Goal: Information Seeking & Learning: Check status

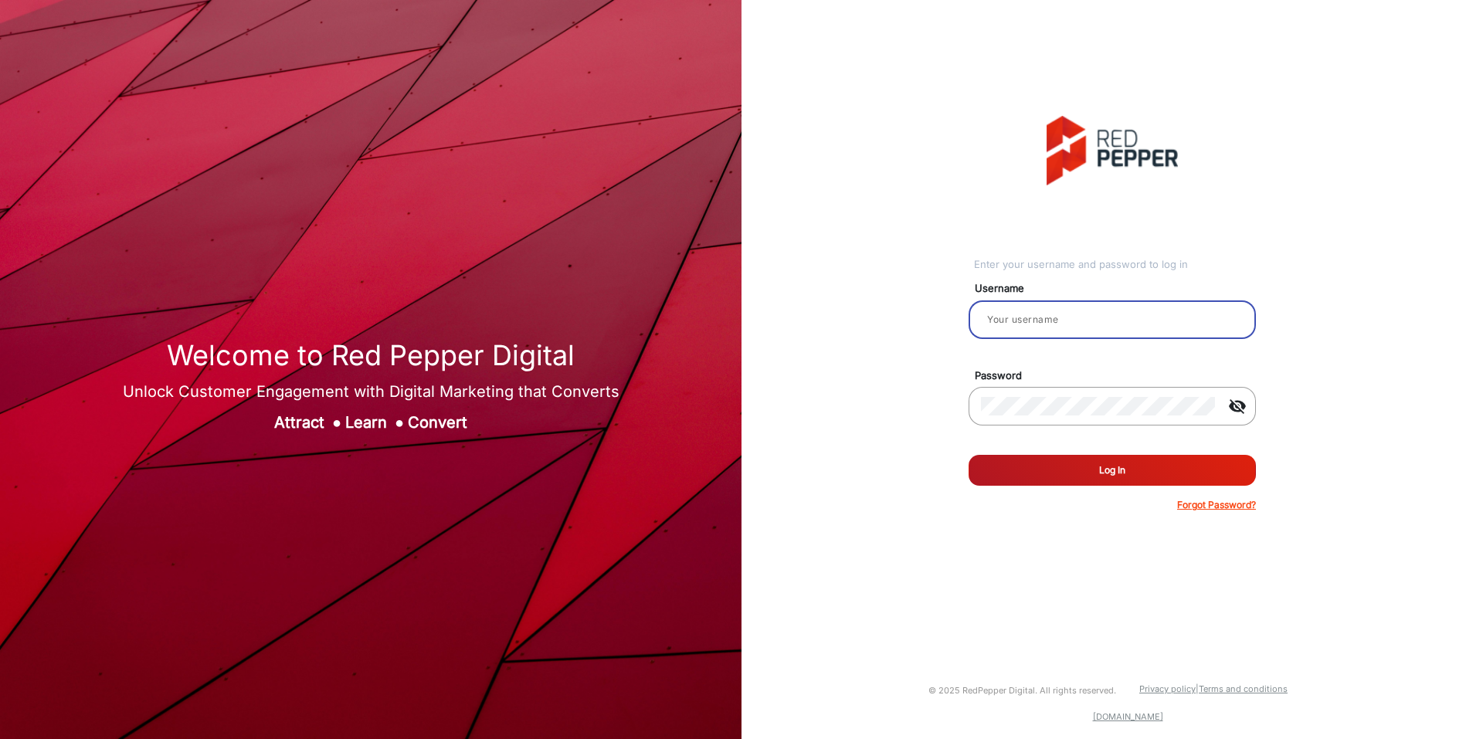
click at [1077, 320] on input "email" at bounding box center [1112, 319] width 263 height 19
type input "hstubbs"
click at [969, 455] on button "Log In" at bounding box center [1112, 470] width 287 height 31
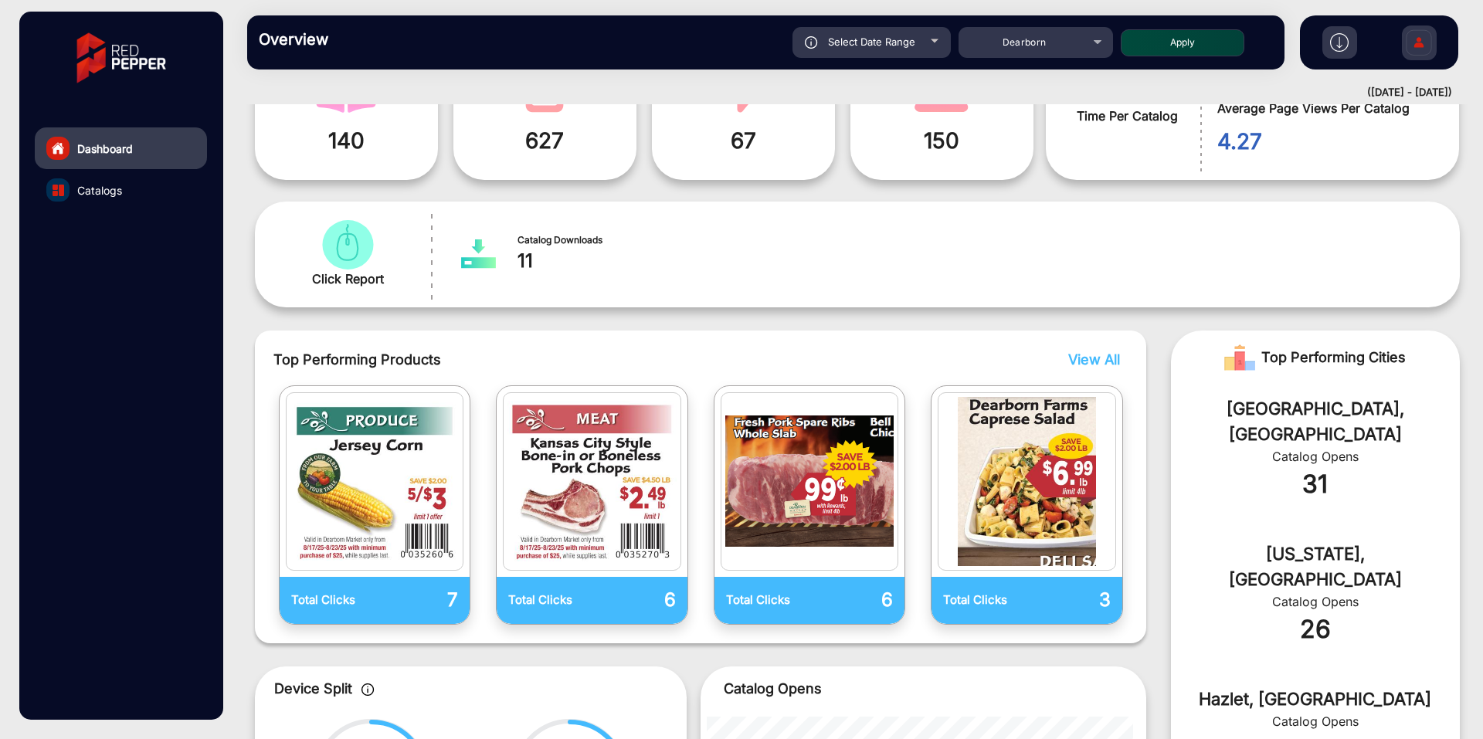
scroll to position [232, 0]
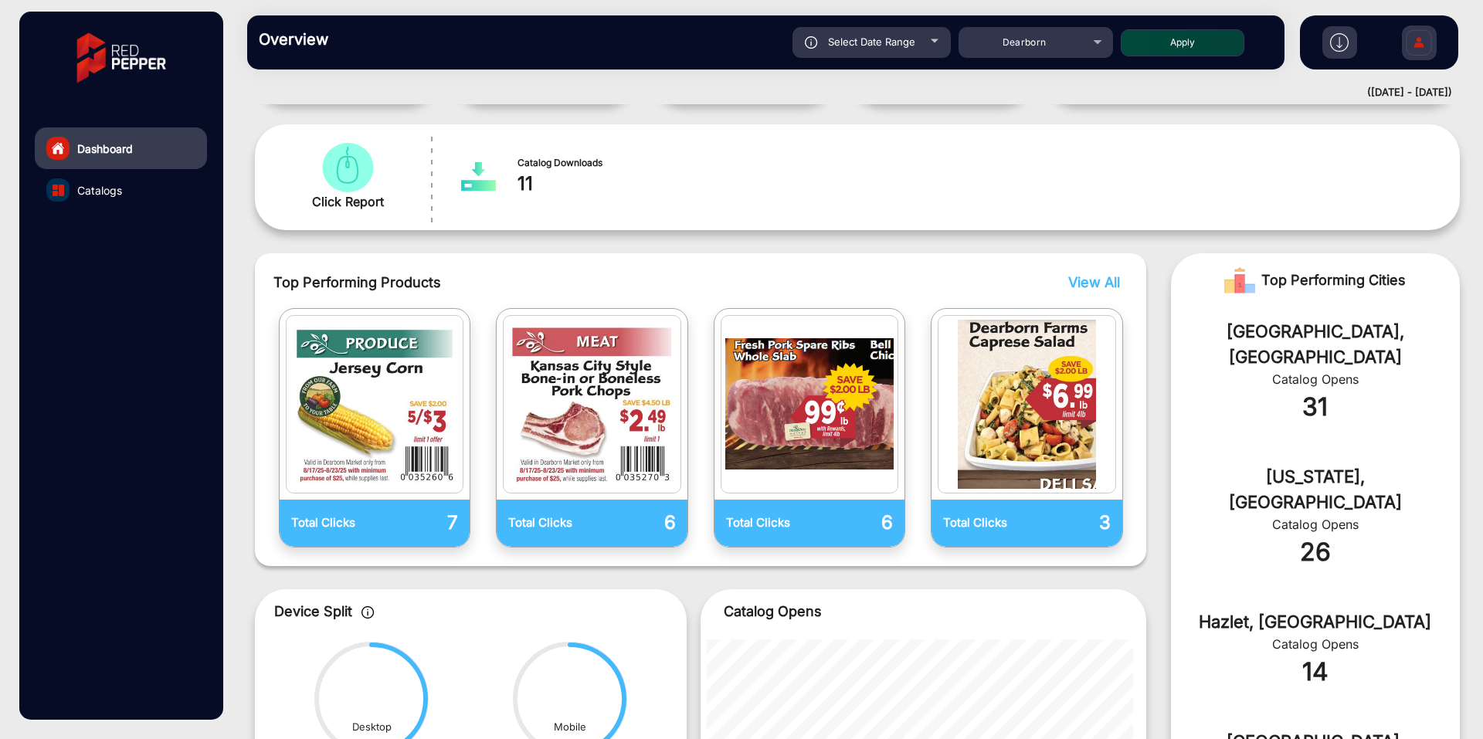
click at [1098, 280] on span "View All" at bounding box center [1094, 282] width 52 height 16
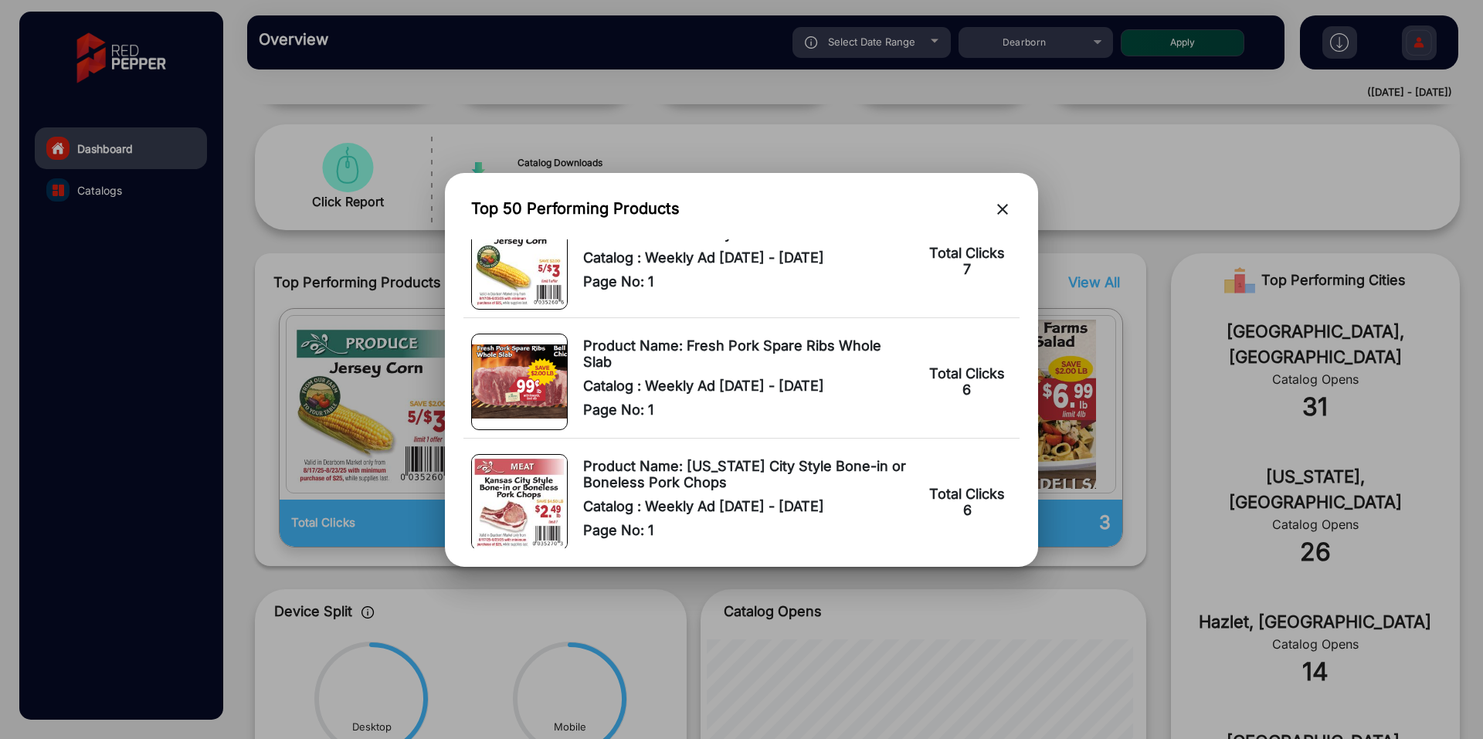
scroll to position [0, 0]
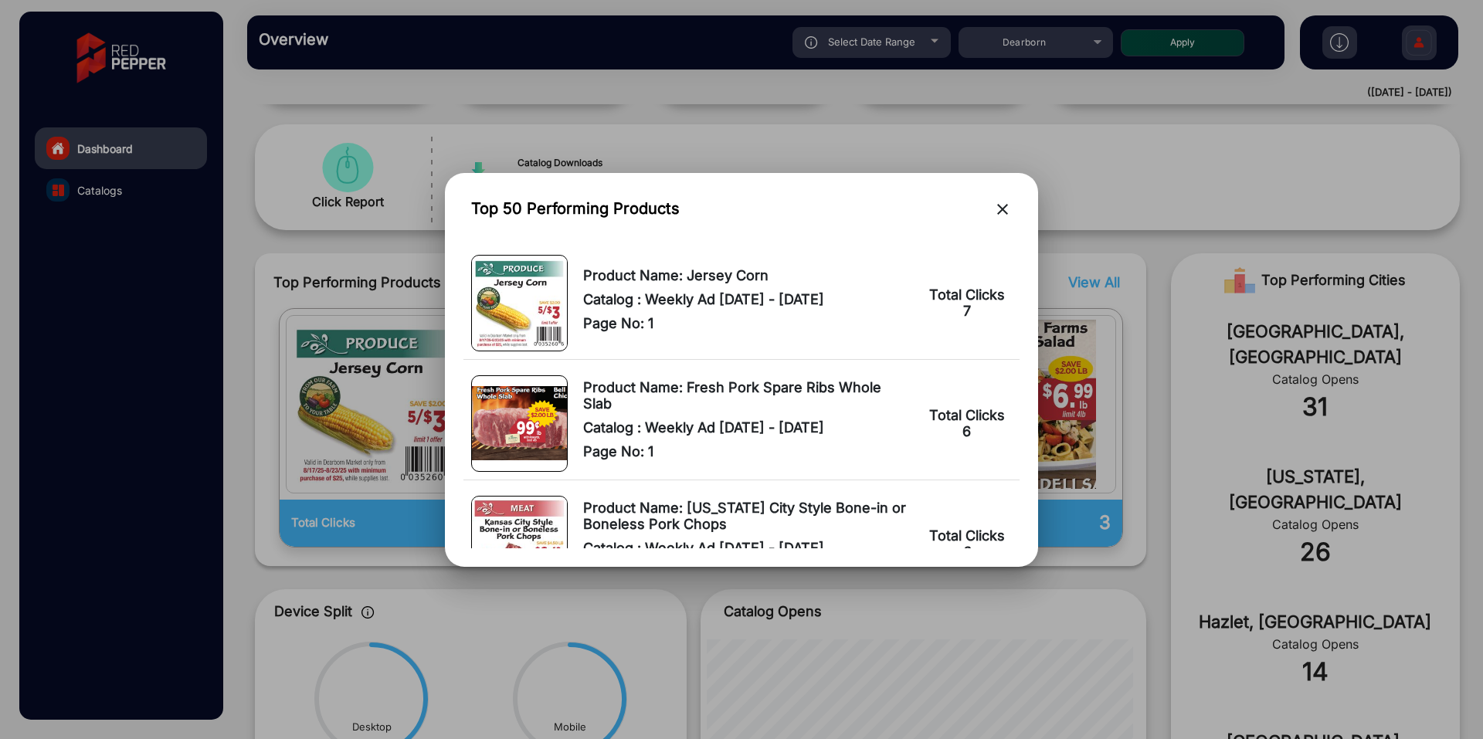
click at [1103, 215] on div at bounding box center [741, 369] width 1483 height 739
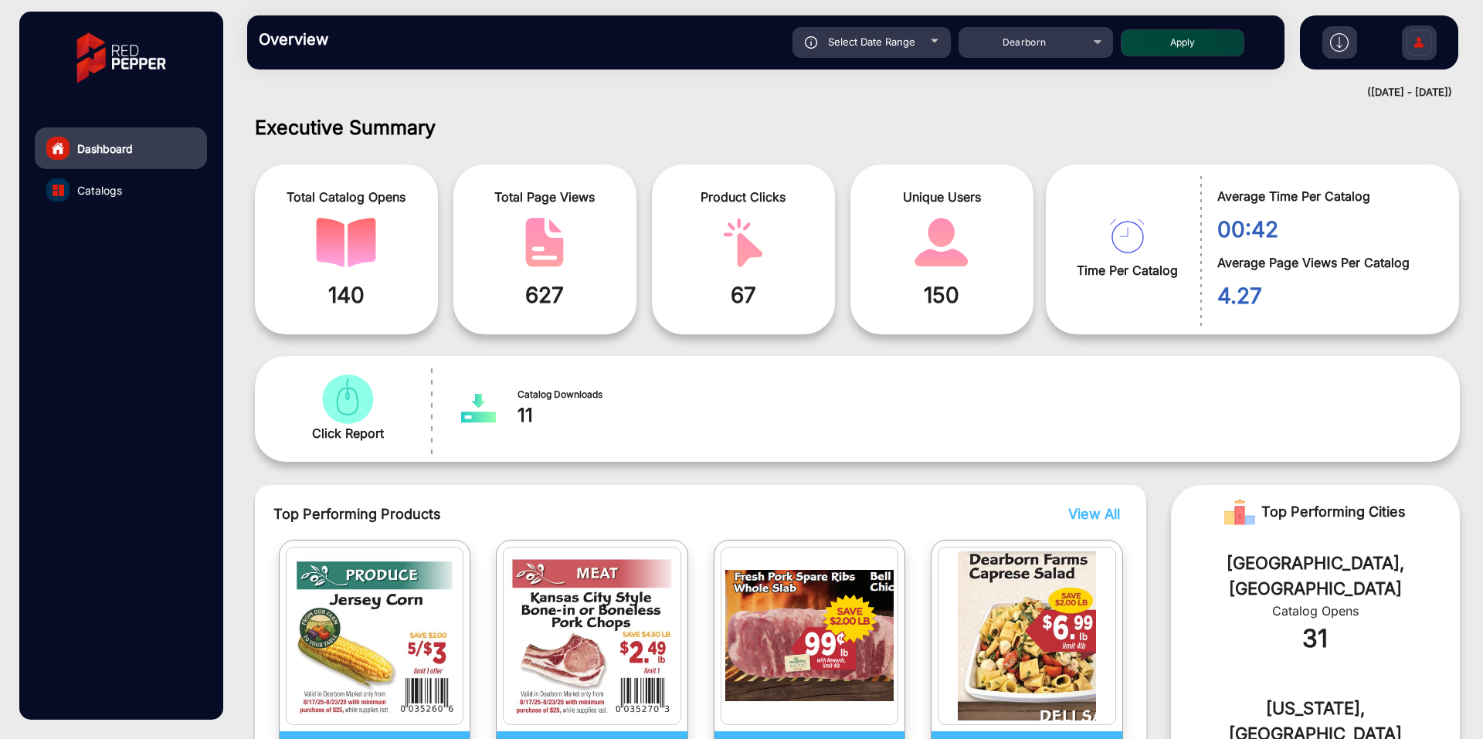
click at [908, 45] on span "Select Date Range" at bounding box center [871, 42] width 87 height 12
type input "[DATE]"
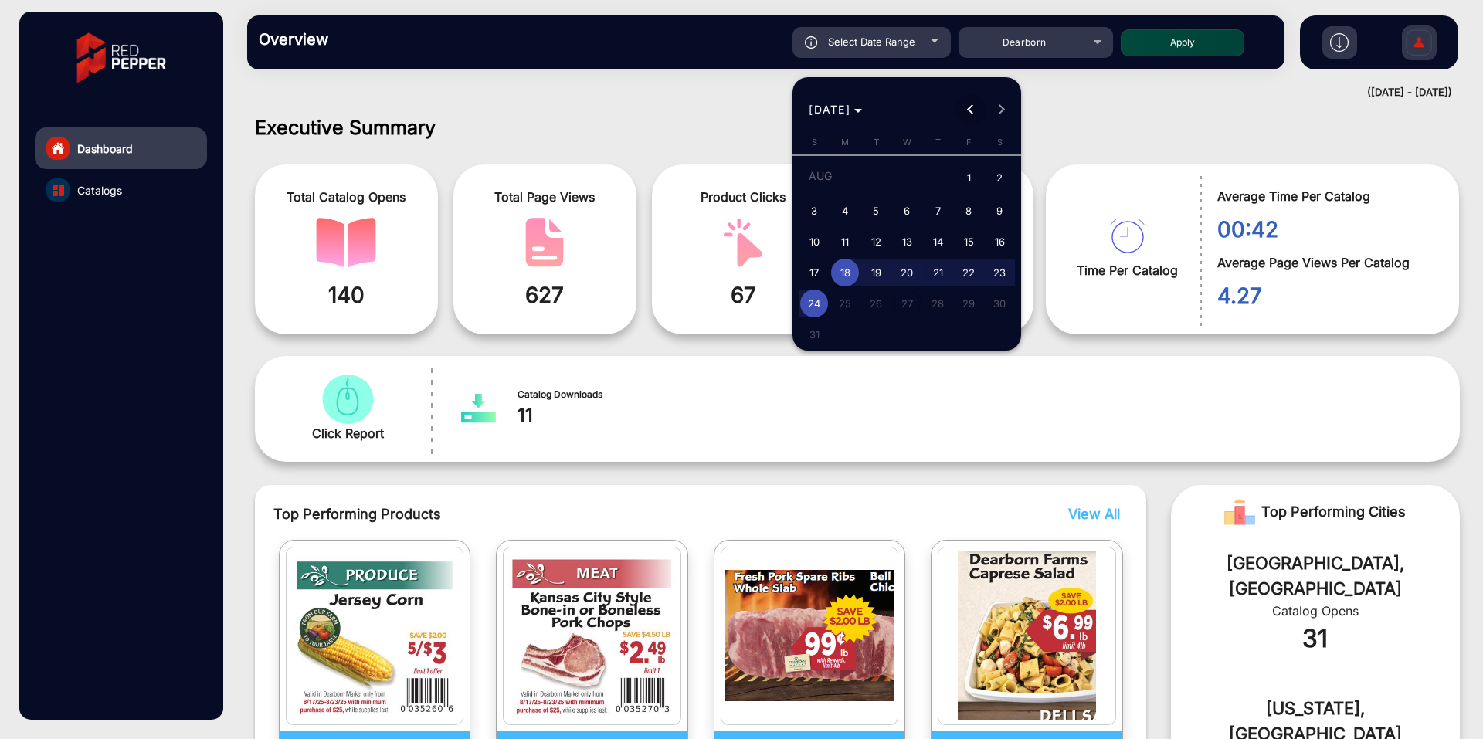
click at [969, 102] on span "Previous month" at bounding box center [970, 109] width 31 height 31
click at [965, 106] on span "Previous month" at bounding box center [970, 109] width 31 height 31
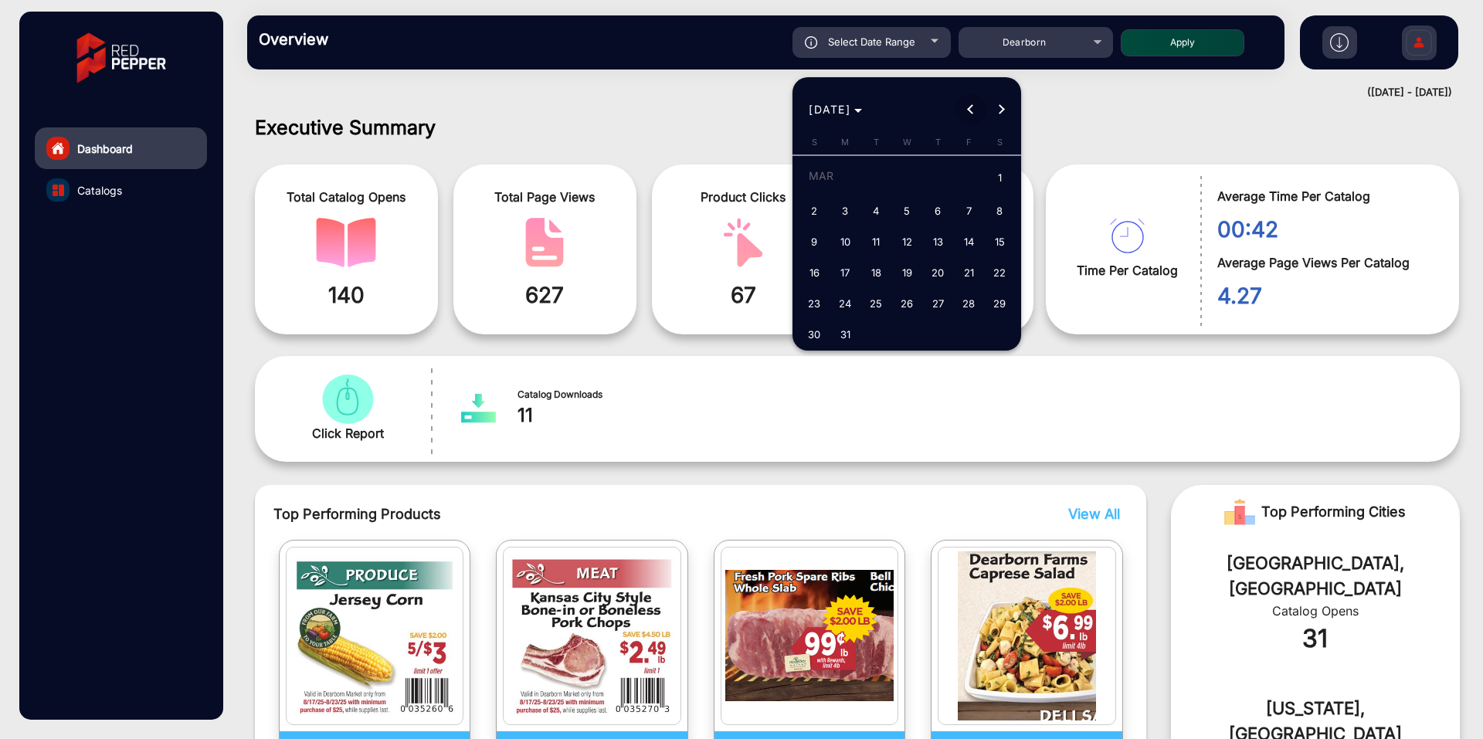
click at [965, 106] on span "Previous month" at bounding box center [970, 109] width 31 height 31
click at [993, 107] on span "Next month" at bounding box center [1001, 109] width 31 height 31
click at [907, 175] on span "1" at bounding box center [907, 179] width 28 height 32
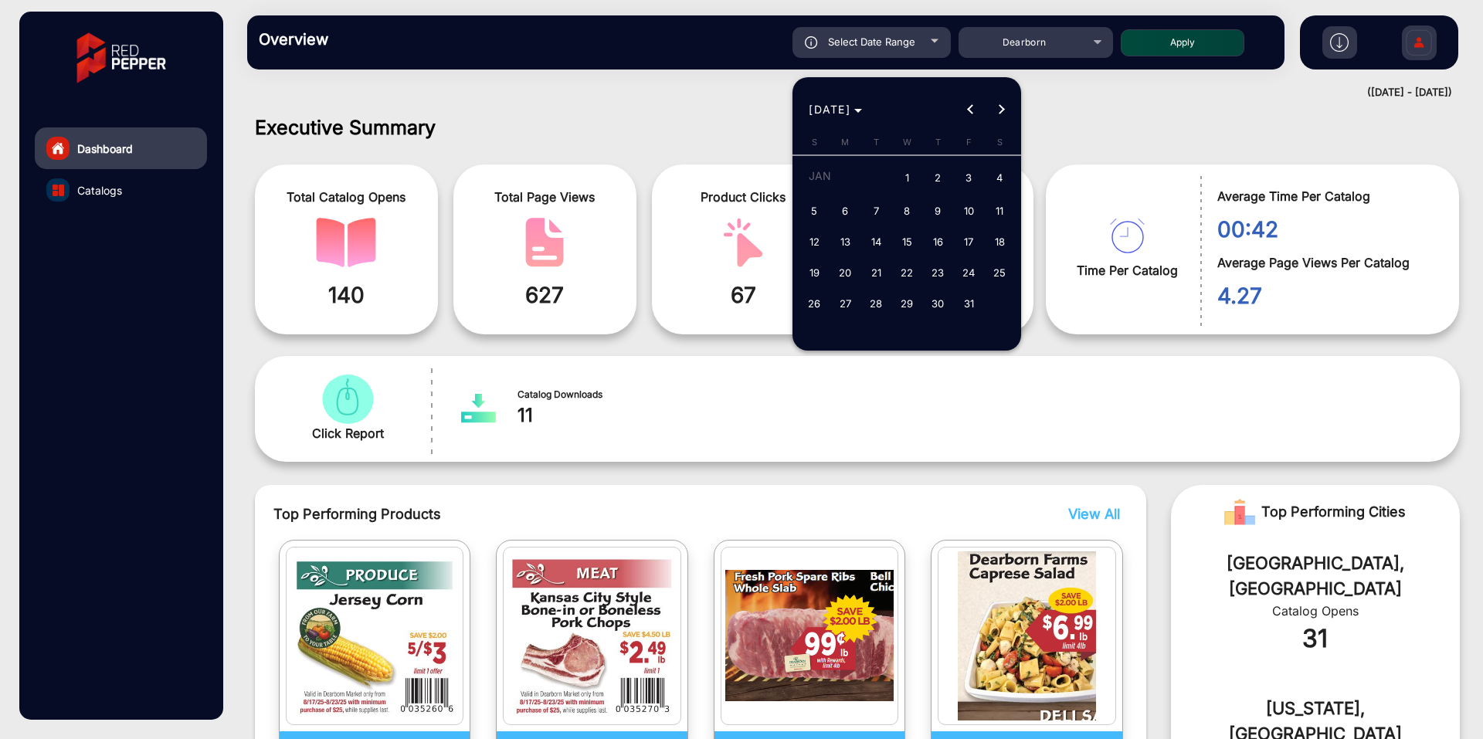
type input "[DATE]"
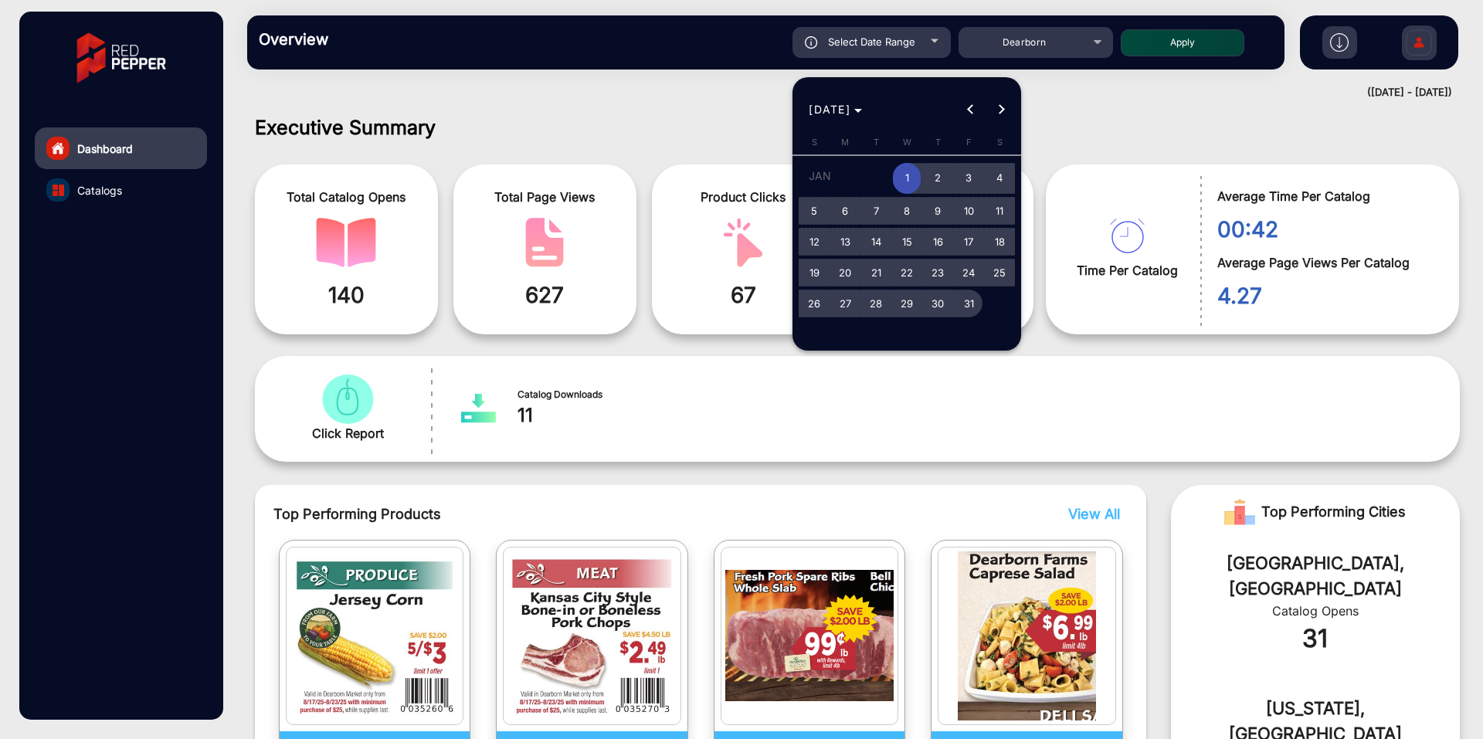
click at [965, 305] on span "31" at bounding box center [969, 304] width 28 height 28
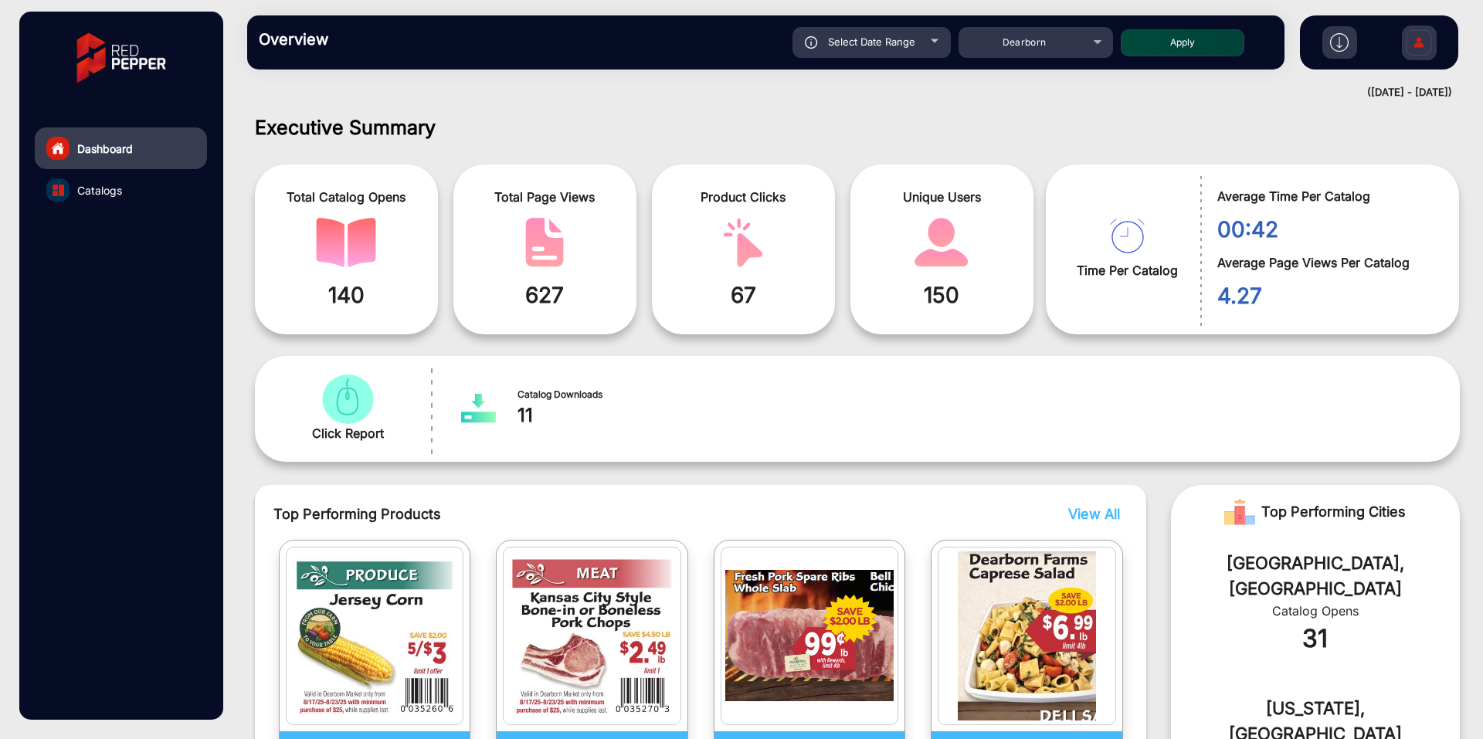
type input "[DATE]"
click at [1194, 42] on button "Apply" at bounding box center [1183, 42] width 124 height 27
type input "[DATE]"
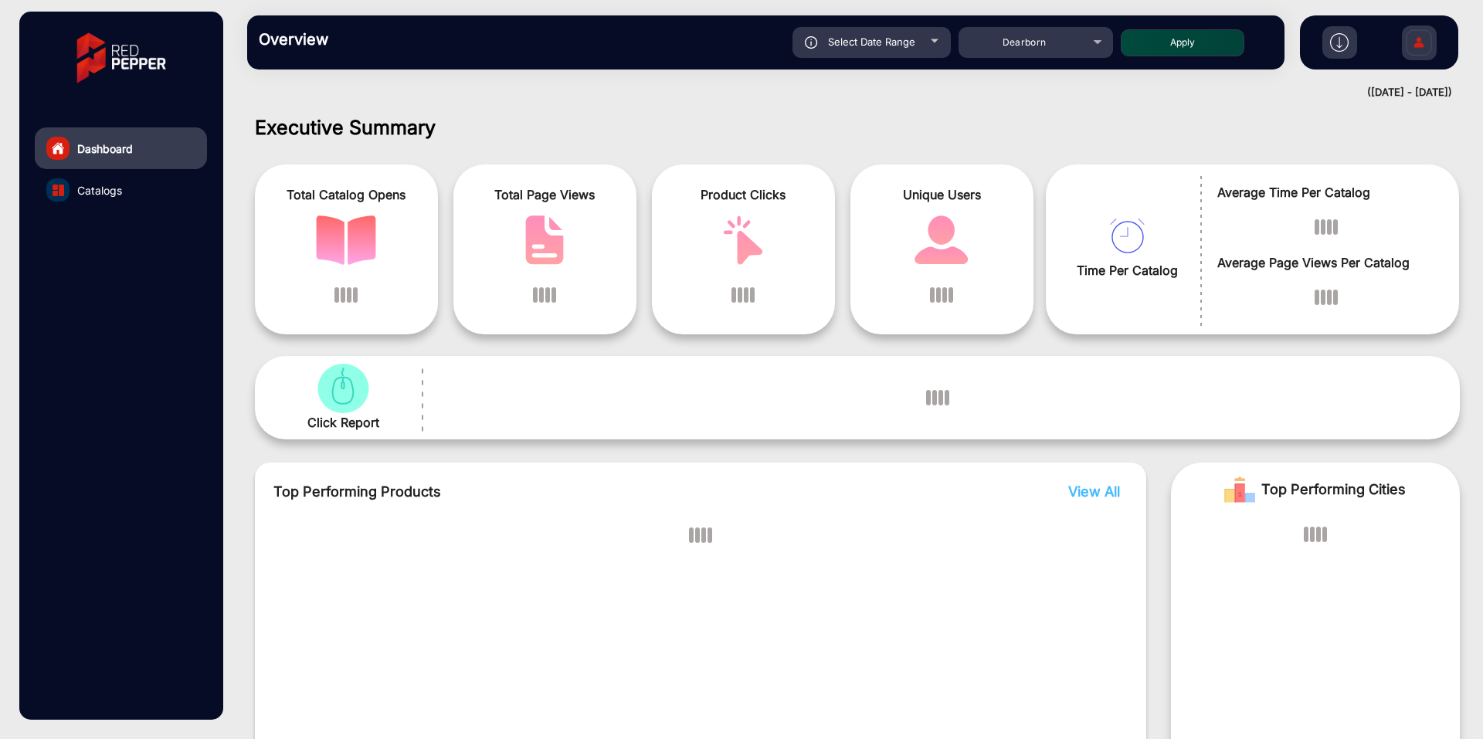
scroll to position [12, 0]
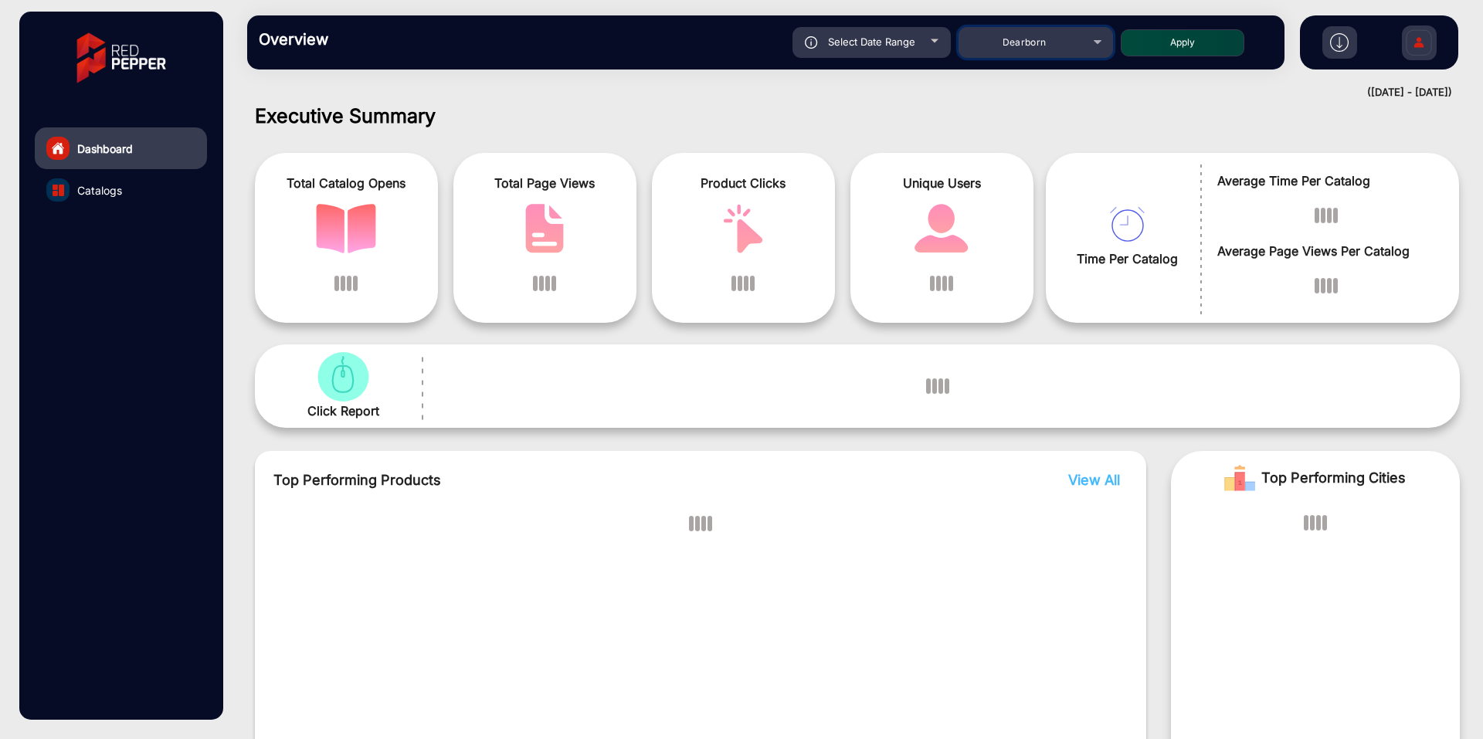
click at [1098, 39] on div "Dearborn" at bounding box center [1035, 42] width 154 height 19
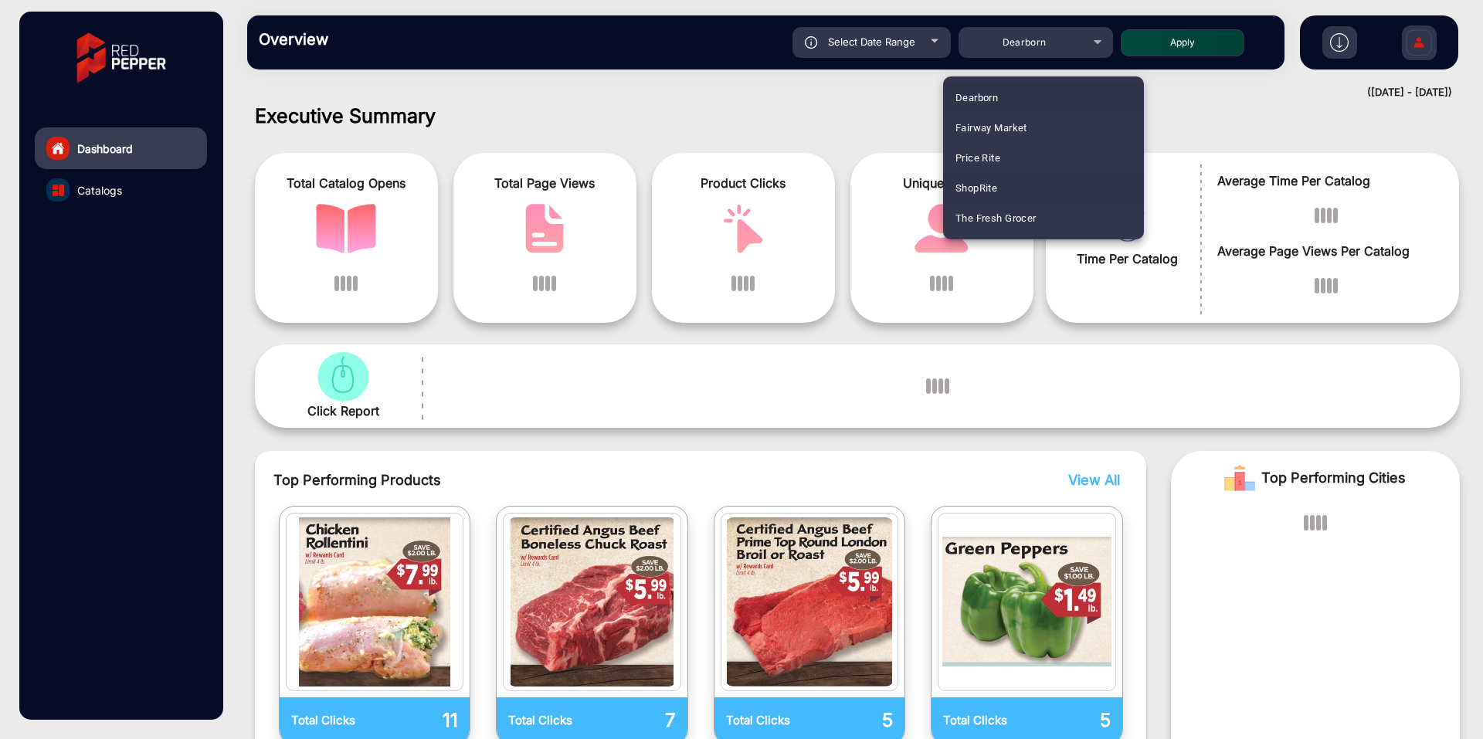
click at [1016, 185] on mat-option "ShopRite" at bounding box center [1043, 188] width 201 height 30
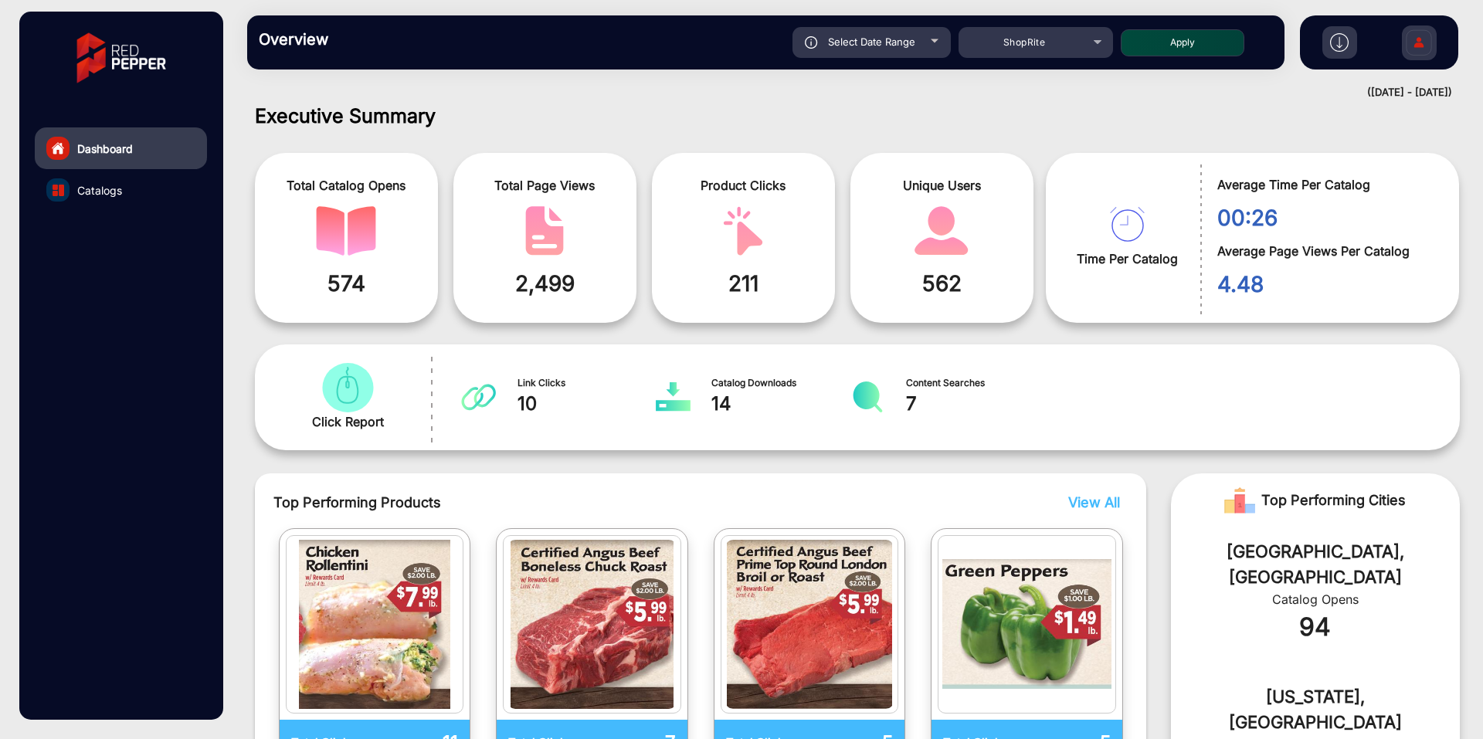
click at [911, 38] on span "Select Date Range" at bounding box center [871, 42] width 87 height 12
type input "[DATE]"
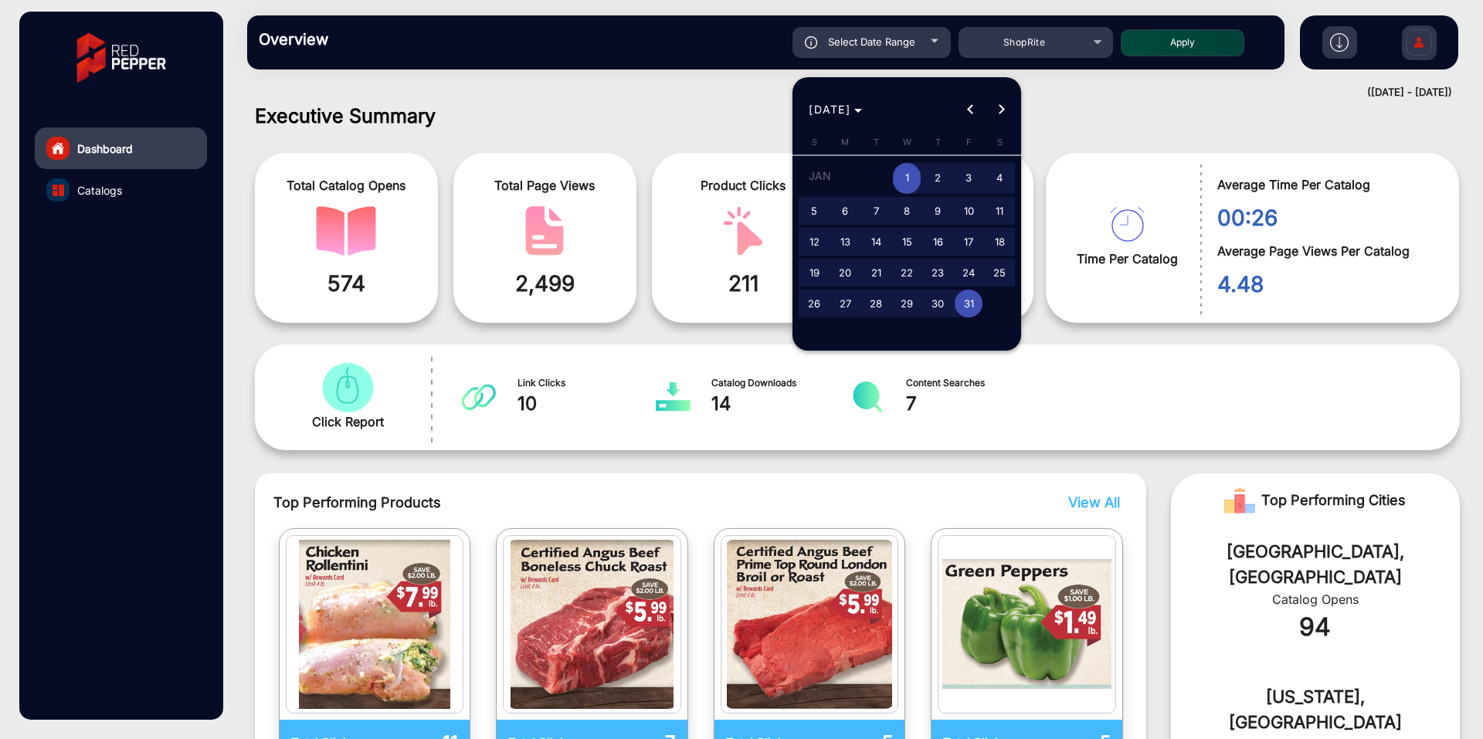
click at [903, 189] on span "1" at bounding box center [907, 179] width 28 height 32
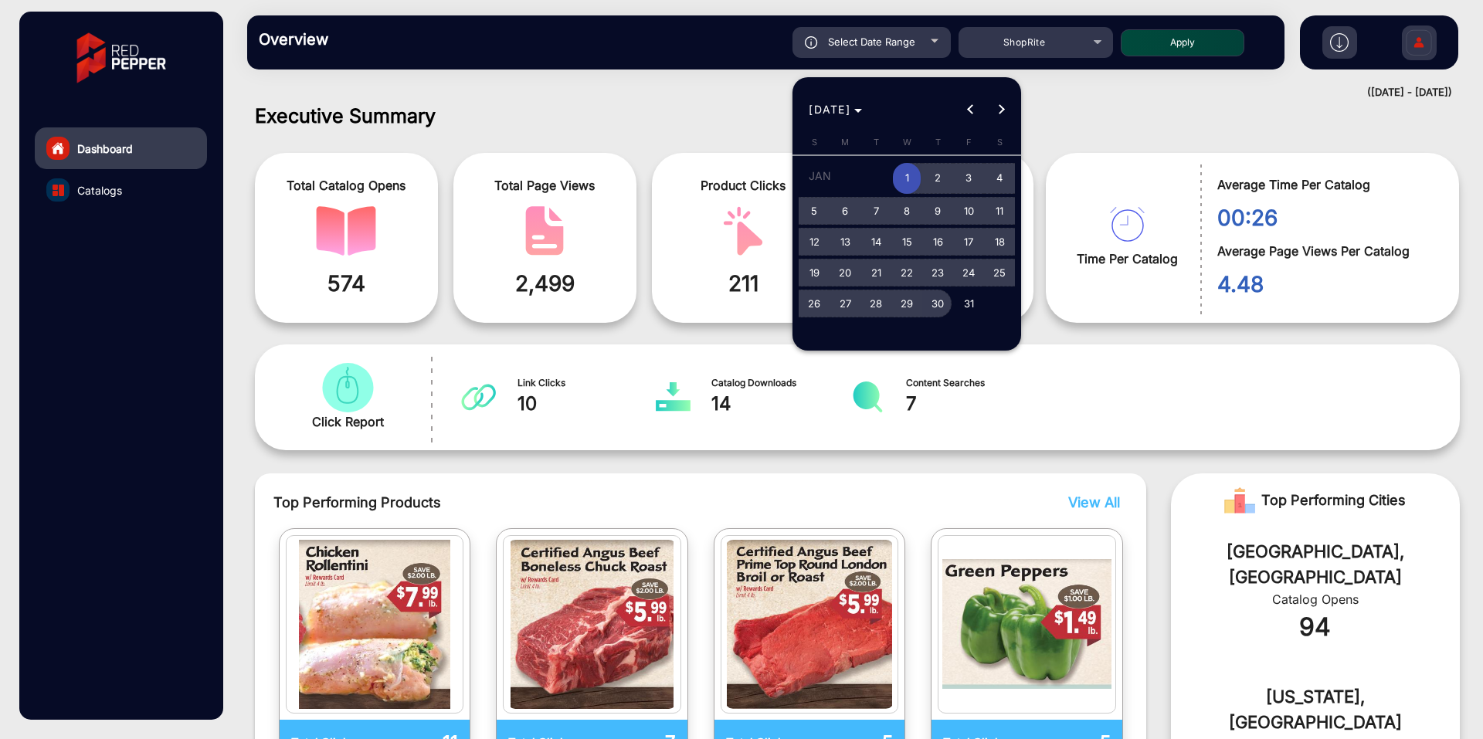
click at [959, 310] on tr "26 27 28 29 30 31" at bounding box center [907, 303] width 216 height 31
click at [960, 309] on span "31" at bounding box center [969, 304] width 28 height 28
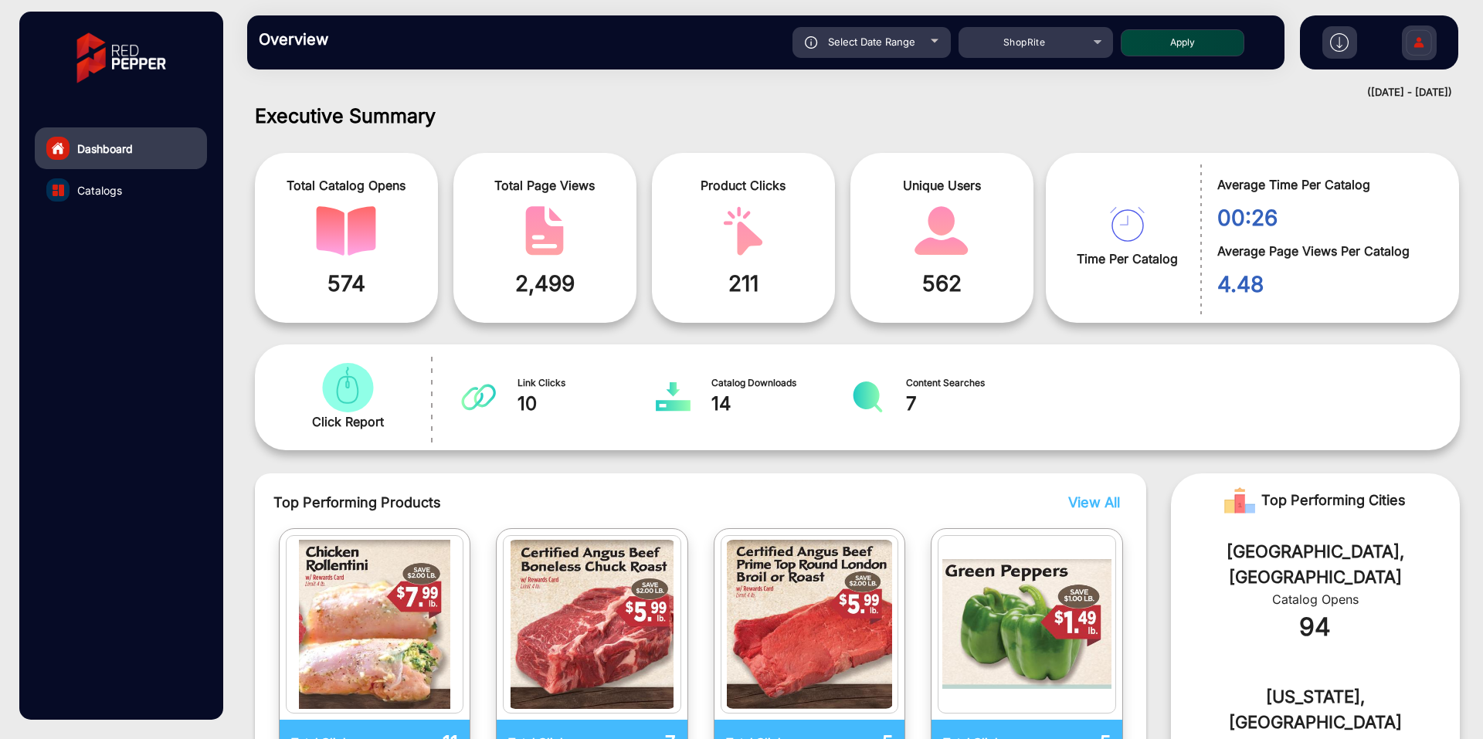
type input "[DATE]"
click at [1171, 32] on button "Apply" at bounding box center [1183, 42] width 124 height 27
type input "[DATE]"
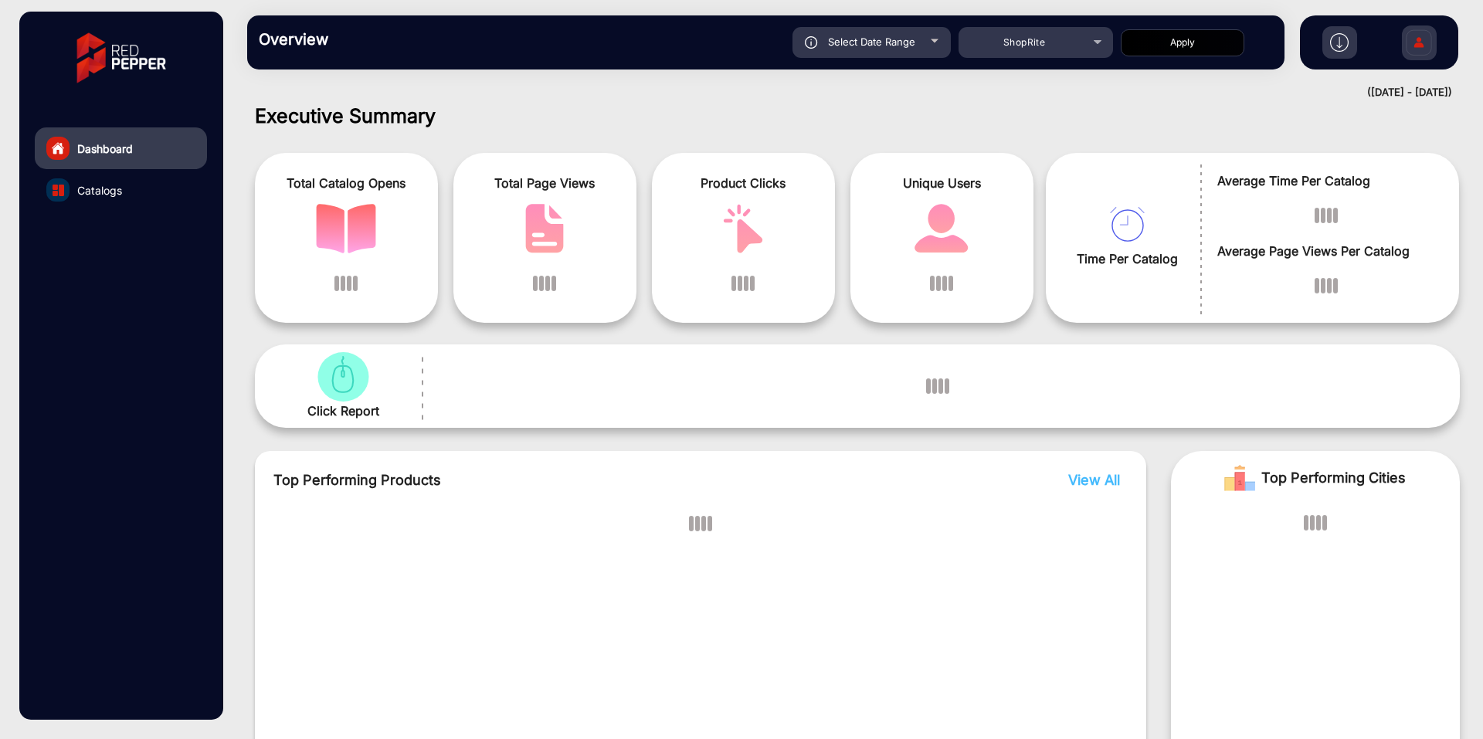
click at [824, 125] on h1 "Executive Summary" at bounding box center [857, 115] width 1205 height 23
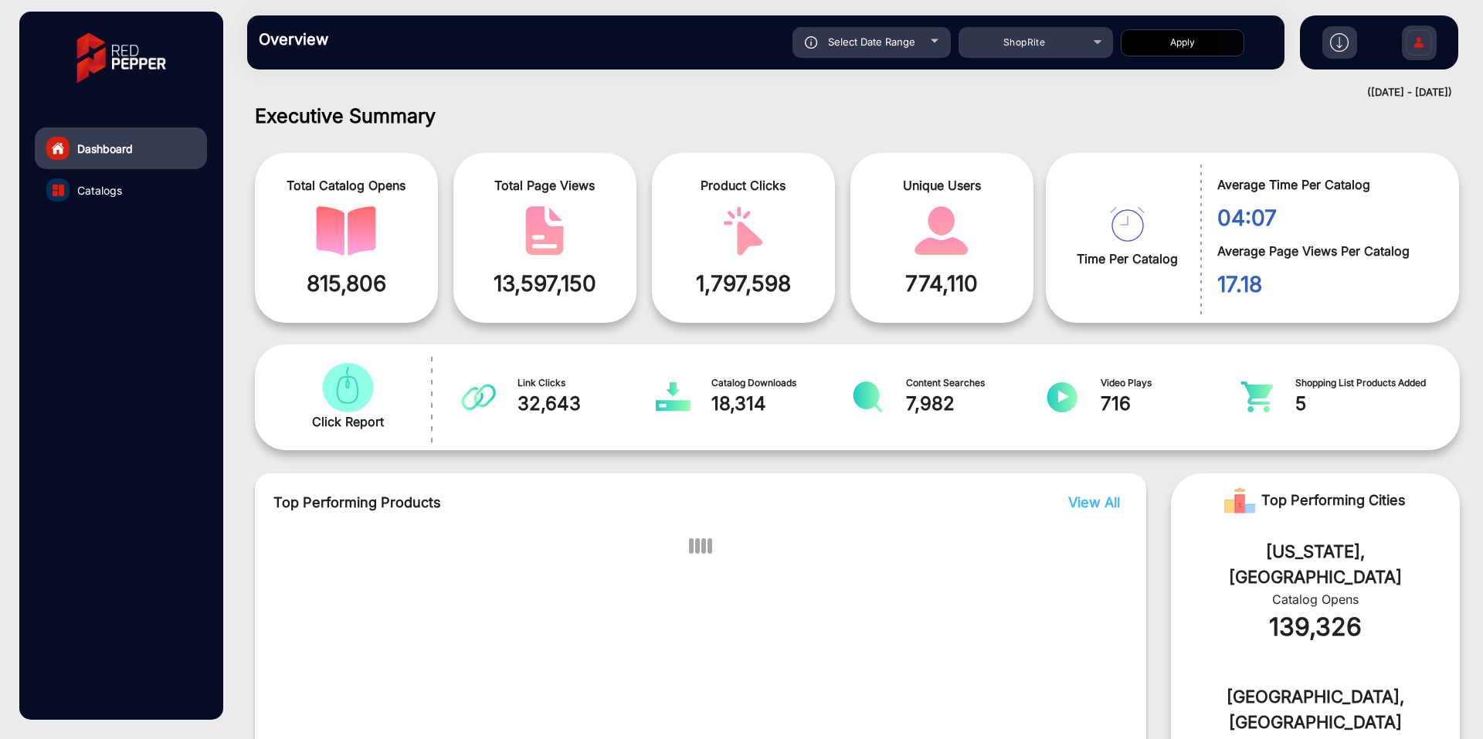
click at [772, 110] on h1 "Executive Summary" at bounding box center [857, 115] width 1205 height 23
click at [913, 42] on span "Select Date Range" at bounding box center [871, 42] width 87 height 12
type input "[DATE]"
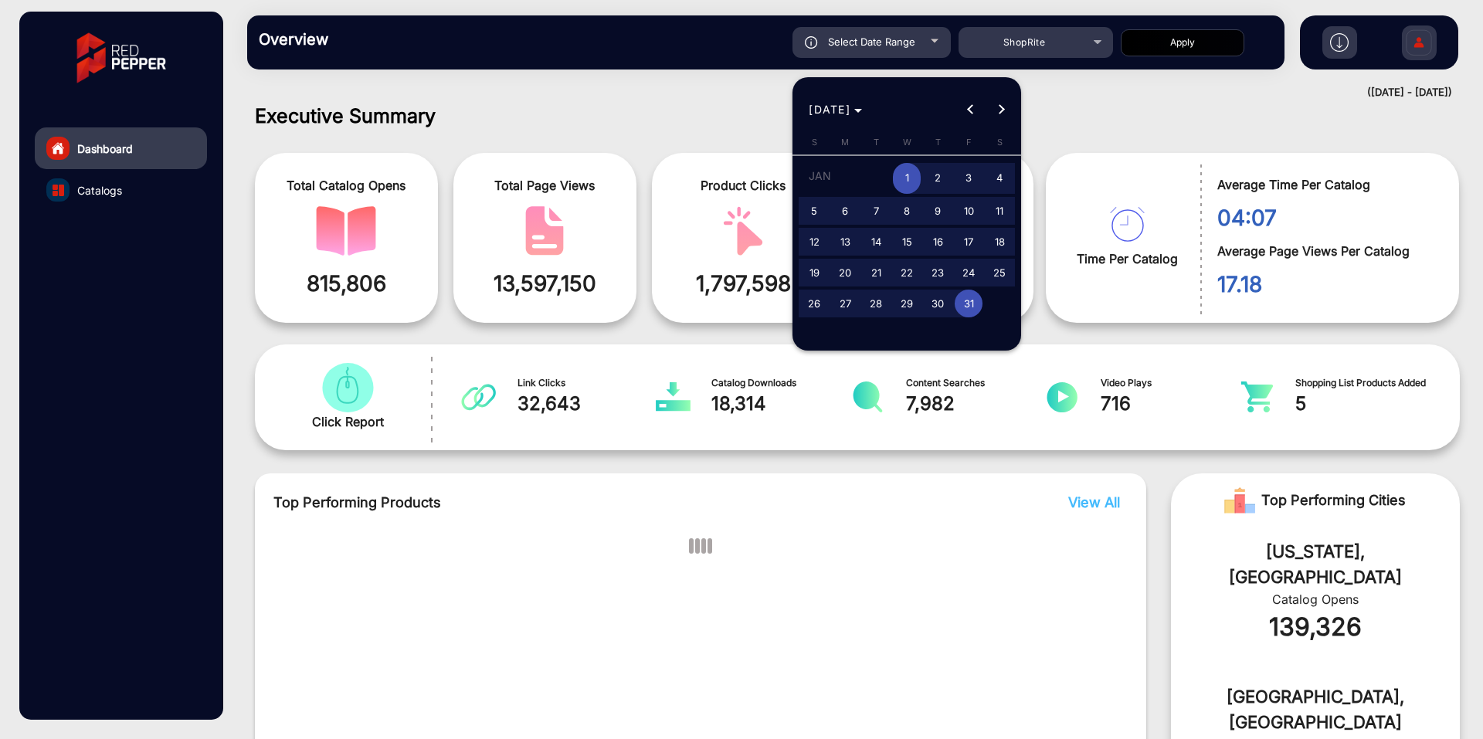
click at [613, 92] on div at bounding box center [741, 369] width 1483 height 739
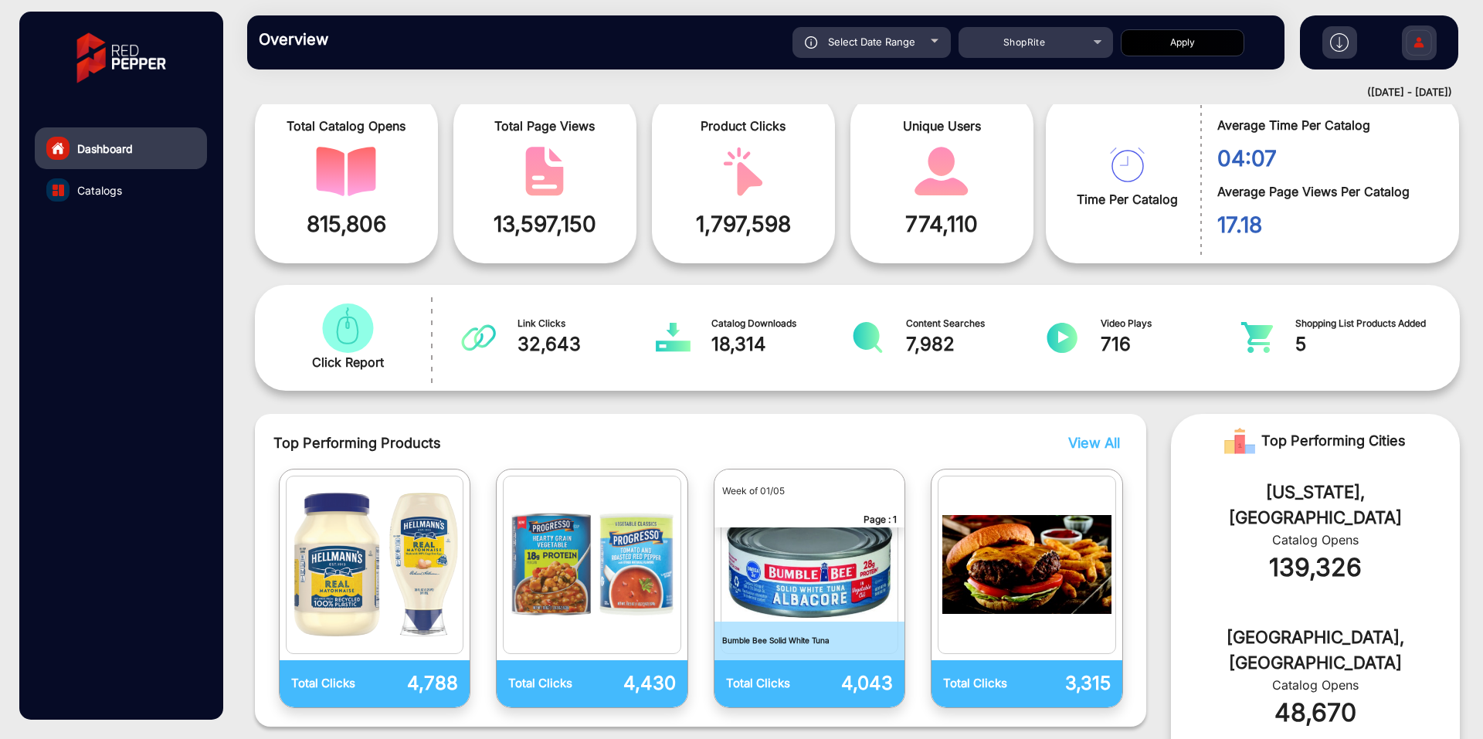
scroll to position [0, 0]
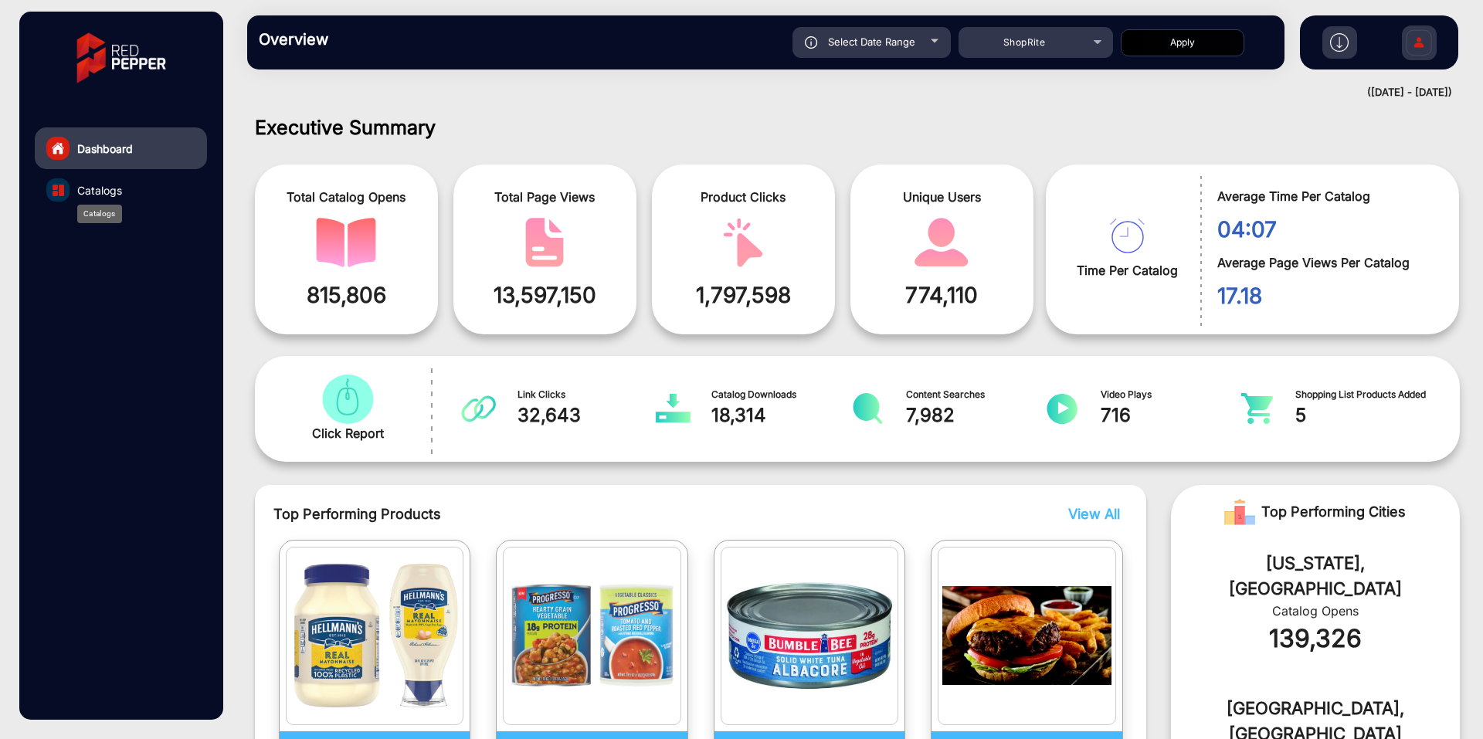
click at [100, 192] on span "Catalogs" at bounding box center [99, 190] width 45 height 16
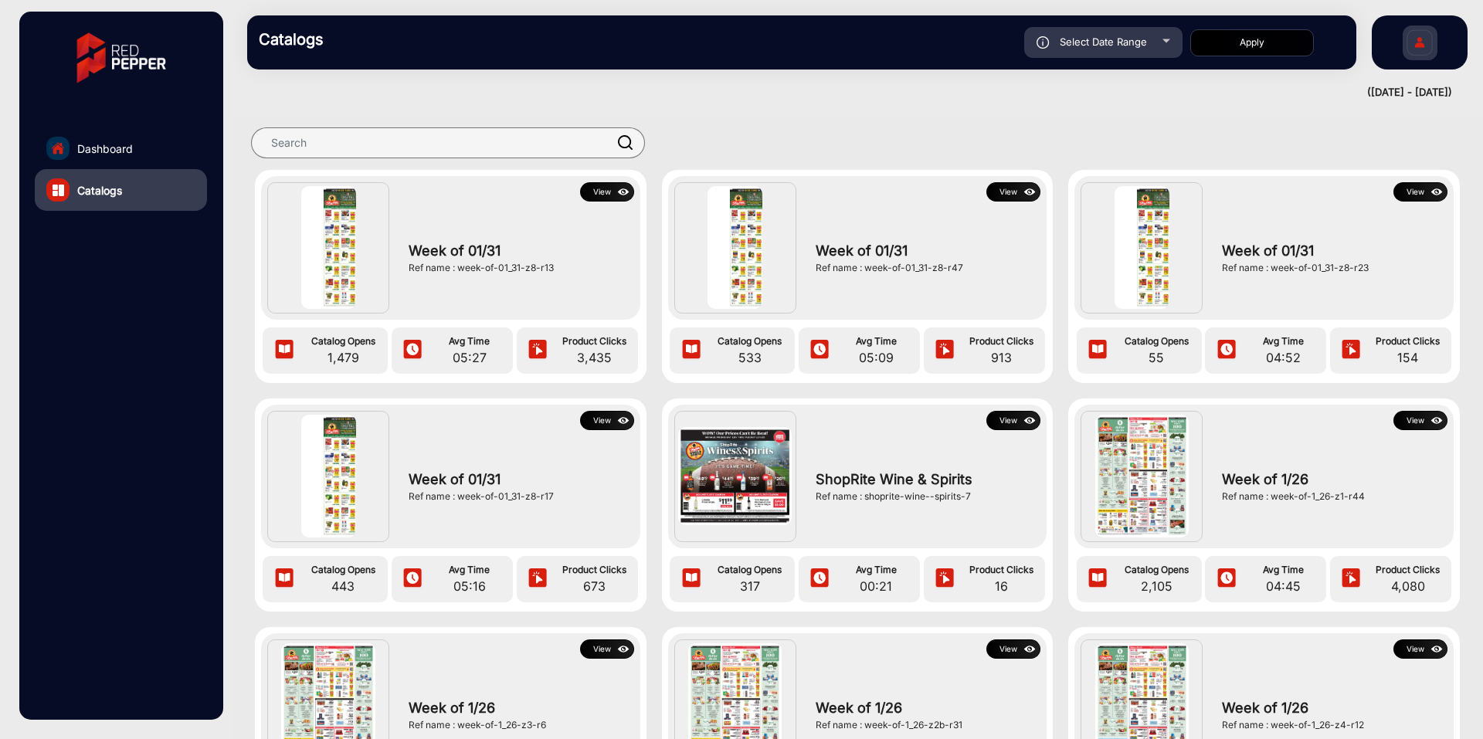
drag, startPoint x: 751, startPoint y: 89, endPoint x: 713, endPoint y: 108, distance: 43.2
click at [750, 90] on div "([DATE] - [DATE])" at bounding box center [842, 92] width 1220 height 15
click at [108, 135] on link "Dashboard" at bounding box center [121, 148] width 172 height 42
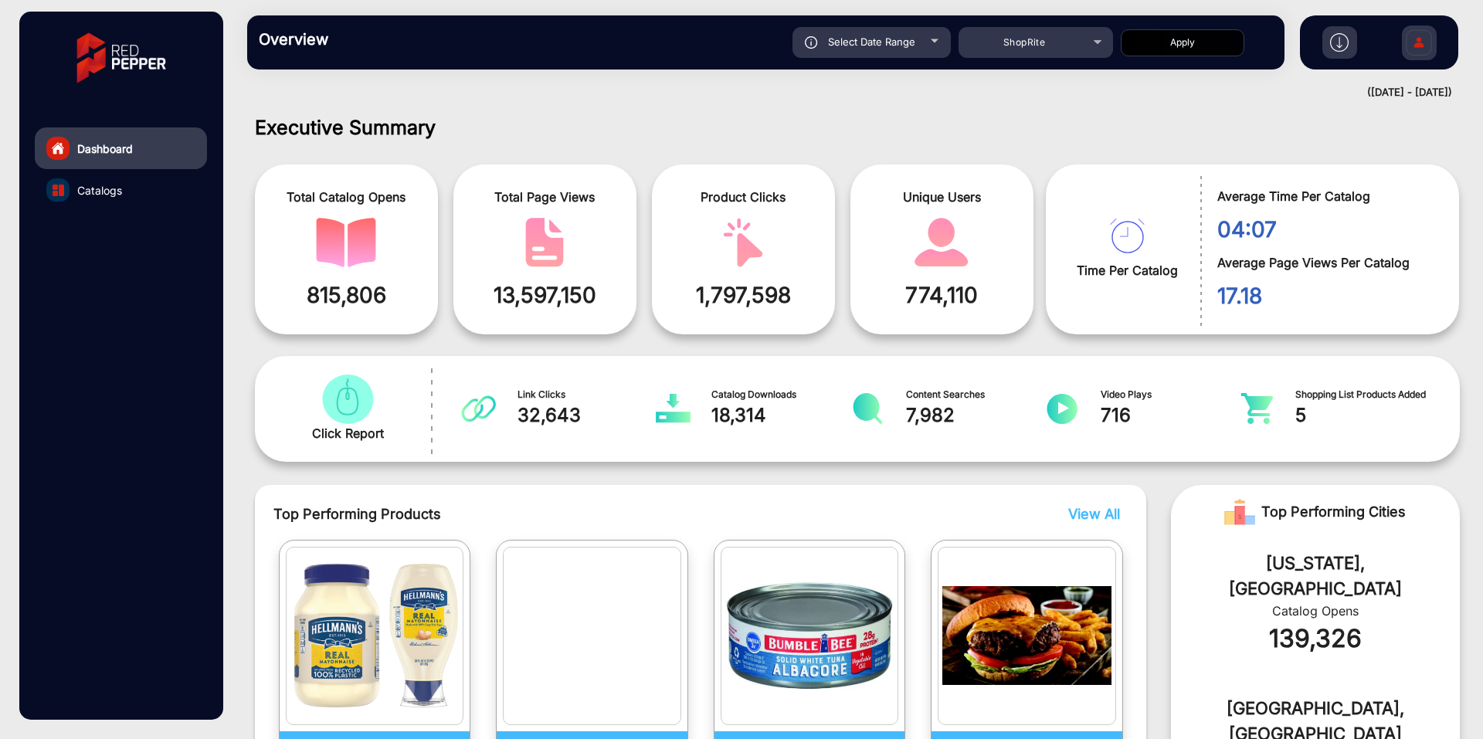
scroll to position [12, 0]
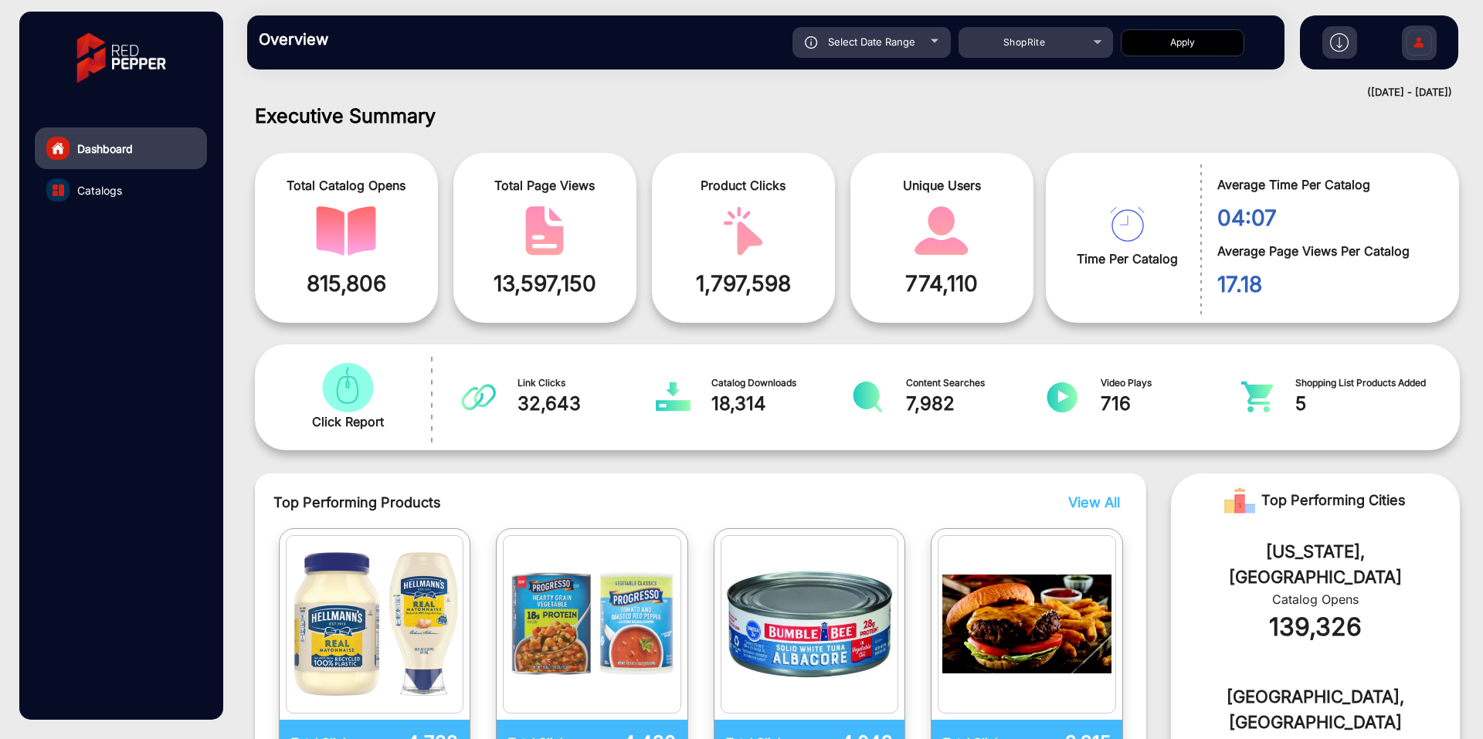
click at [853, 93] on div "([DATE] - [DATE])" at bounding box center [842, 92] width 1220 height 15
click at [906, 153] on div "Unique Users 774,110" at bounding box center [941, 238] width 183 height 170
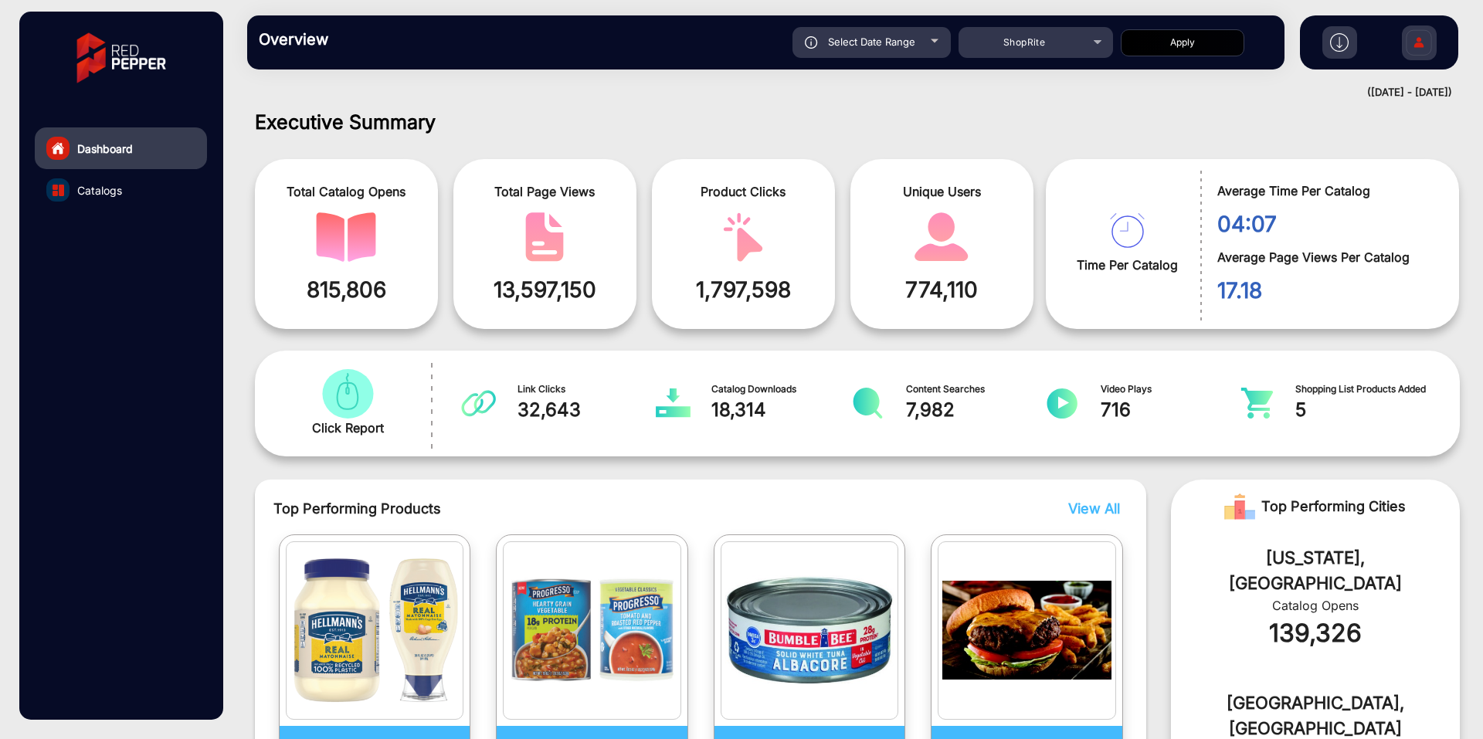
scroll to position [0, 0]
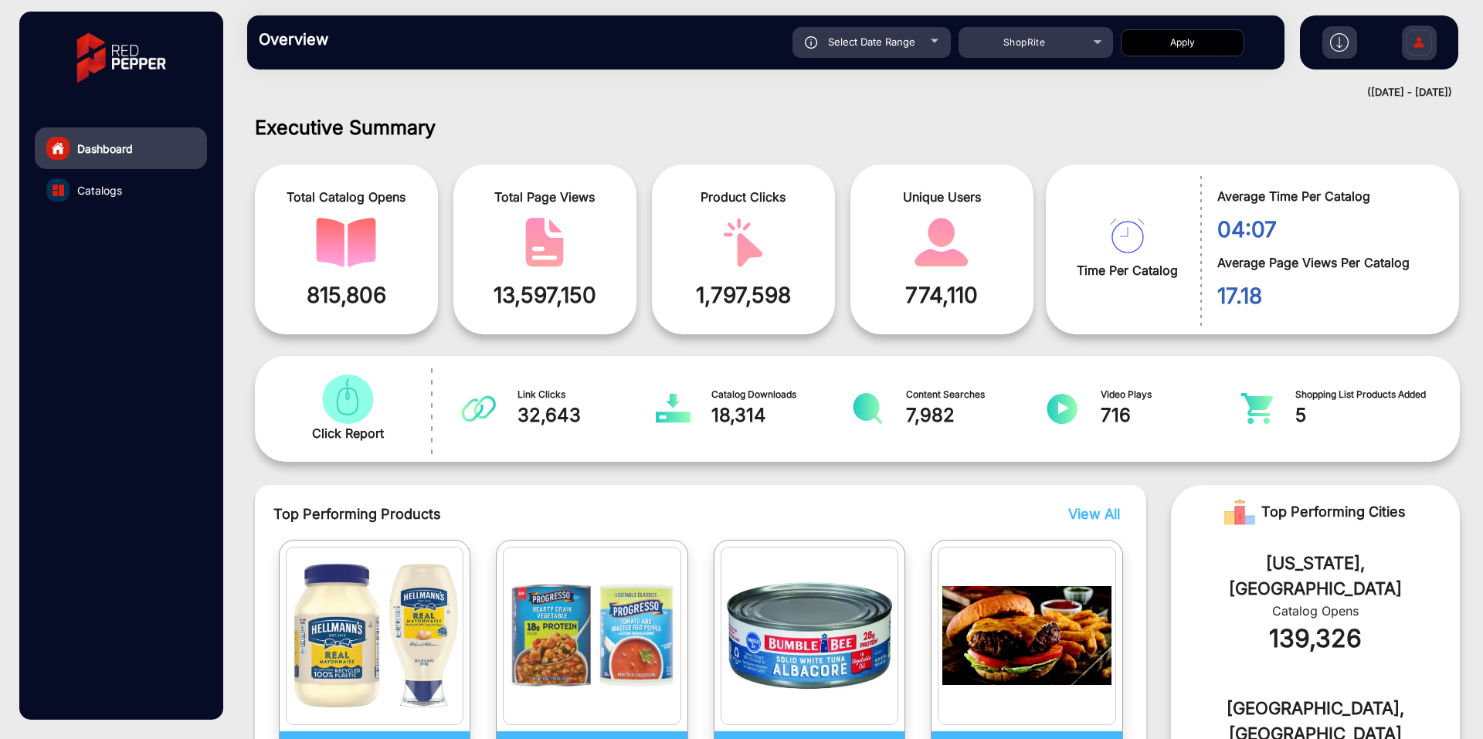
click at [928, 415] on span "7,982" at bounding box center [976, 416] width 140 height 28
drag, startPoint x: 1058, startPoint y: 127, endPoint x: 1033, endPoint y: 137, distance: 26.7
click at [1058, 127] on h1 "Executive Summary" at bounding box center [857, 127] width 1205 height 23
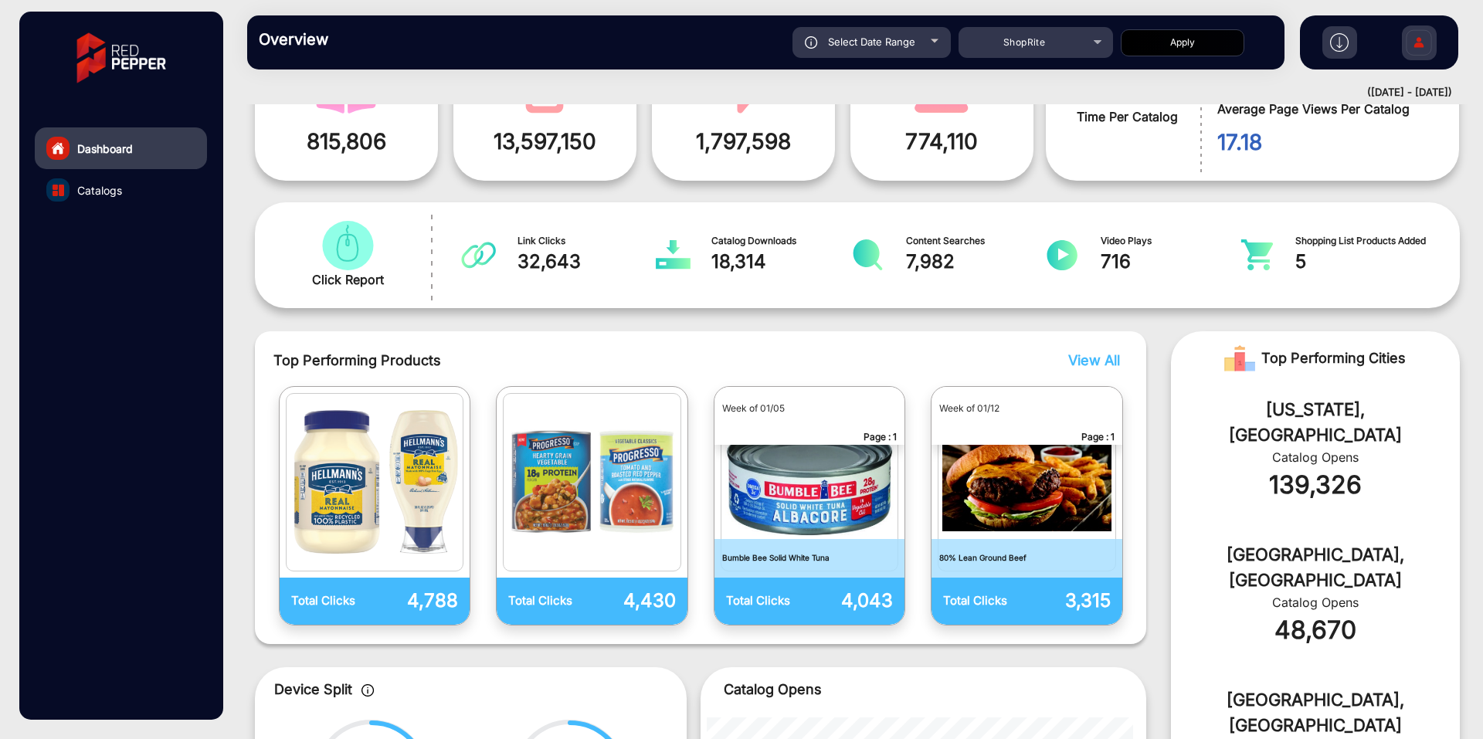
scroll to position [154, 0]
click at [1108, 358] on span "View All" at bounding box center [1094, 359] width 52 height 16
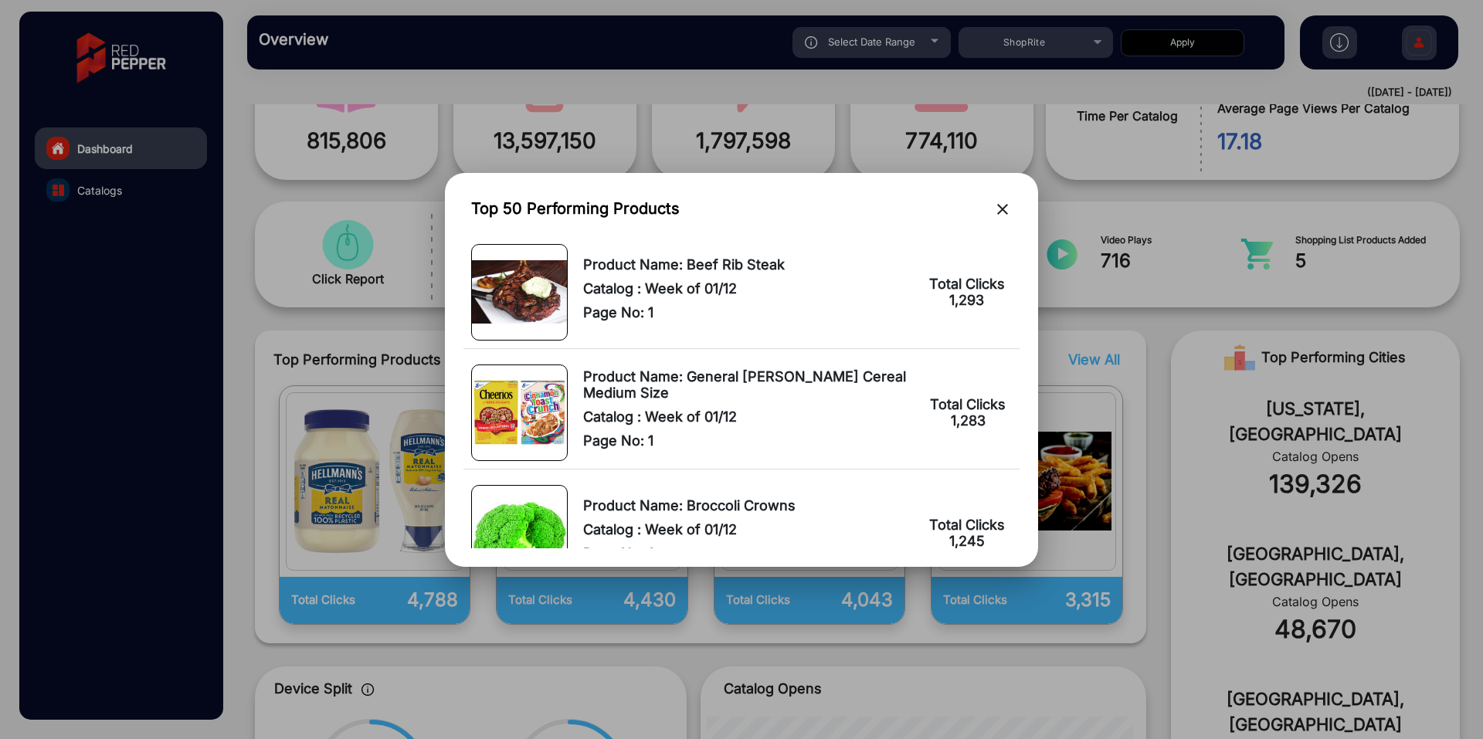
scroll to position [5723, 0]
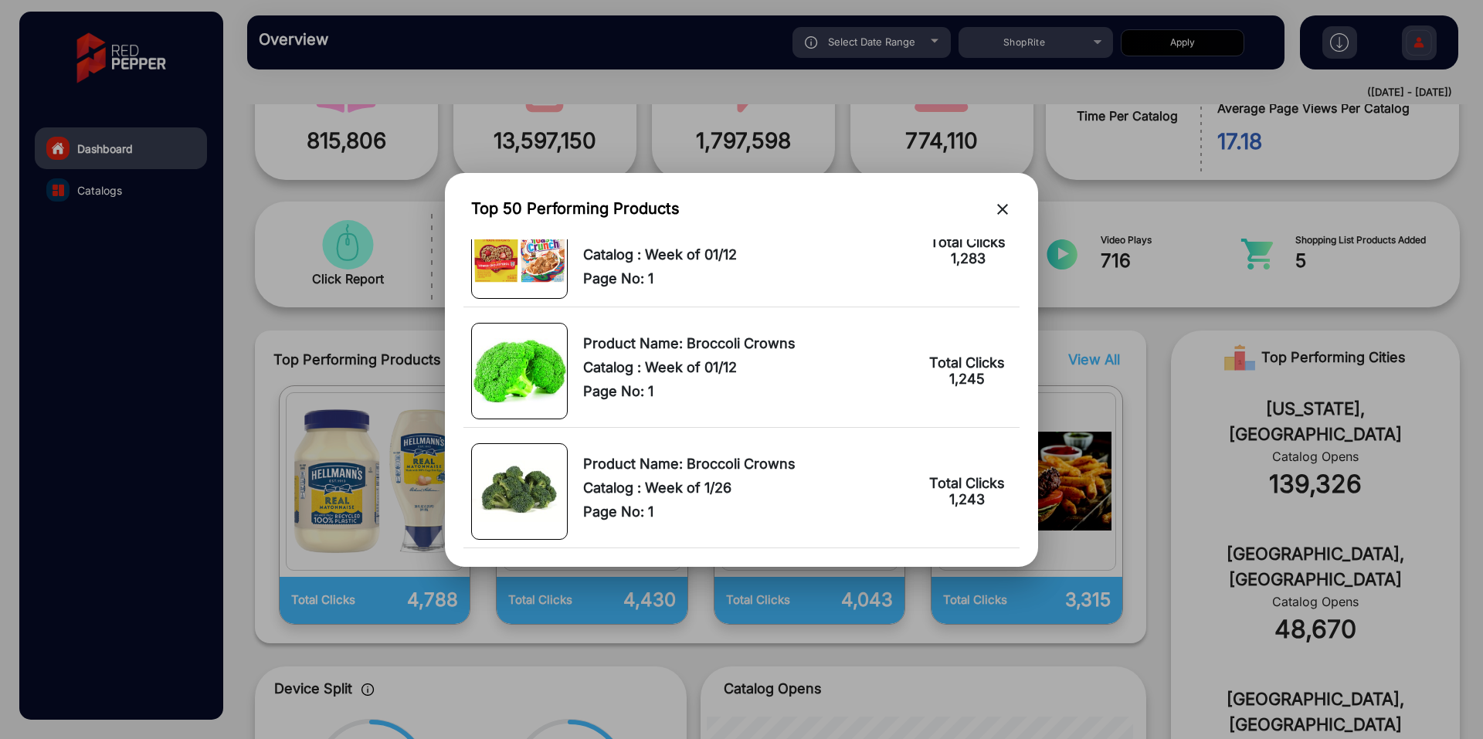
click at [1001, 209] on mat-icon "close" at bounding box center [1002, 209] width 19 height 19
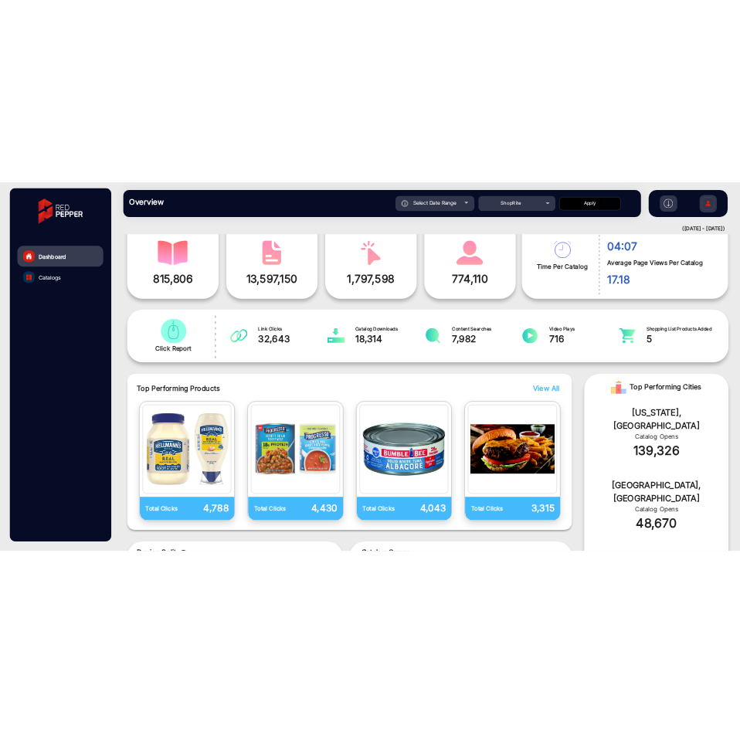
scroll to position [0, 0]
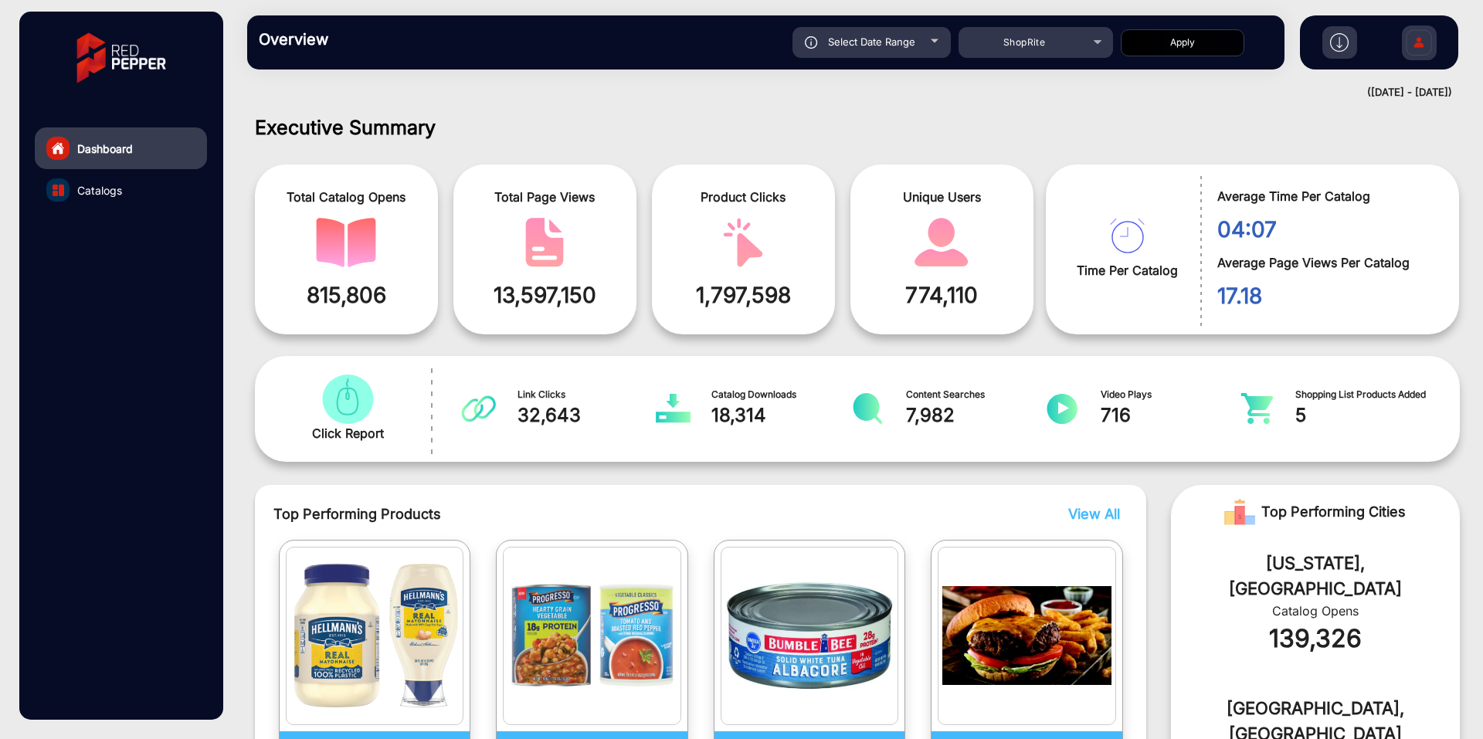
click at [579, 83] on div "Overview Reports Understand what makes your customers tick and learn how they a…" at bounding box center [857, 42] width 1251 height 85
click at [682, 125] on h1 "Executive Summary" at bounding box center [857, 127] width 1205 height 23
